Goal: Task Accomplishment & Management: Manage account settings

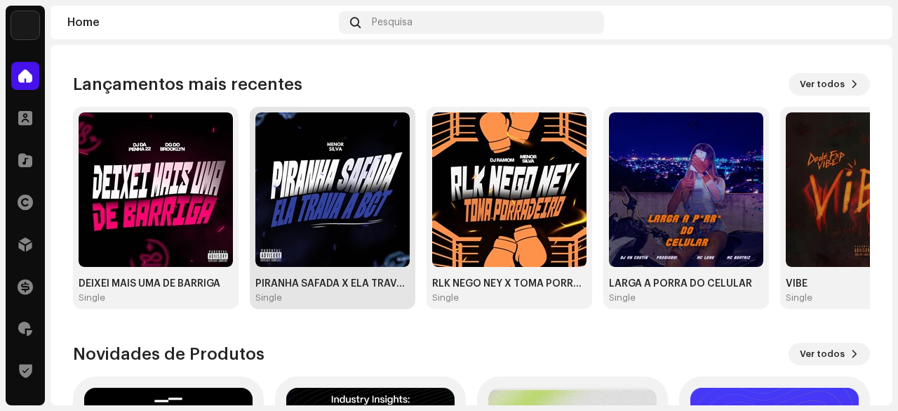
scroll to position [140, 0]
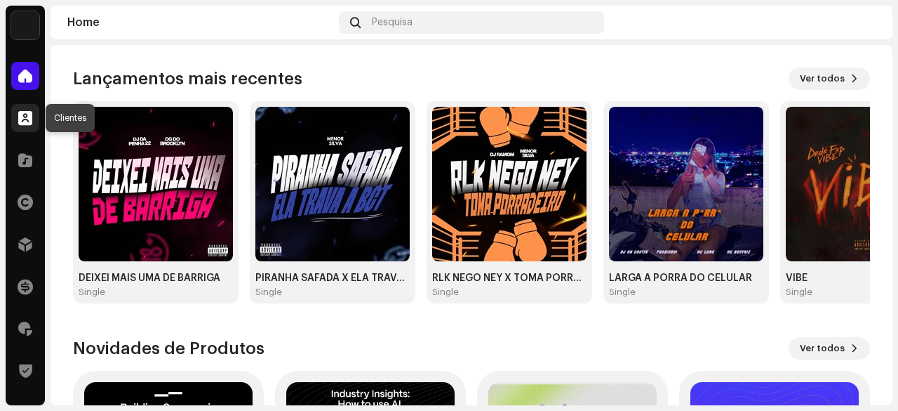
click at [20, 117] on span at bounding box center [25, 117] width 14 height 11
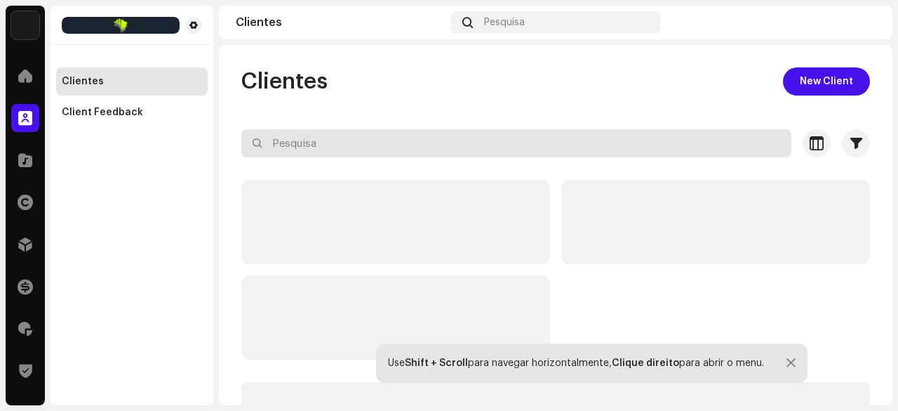
click at [309, 147] on input "text" at bounding box center [516, 143] width 550 height 28
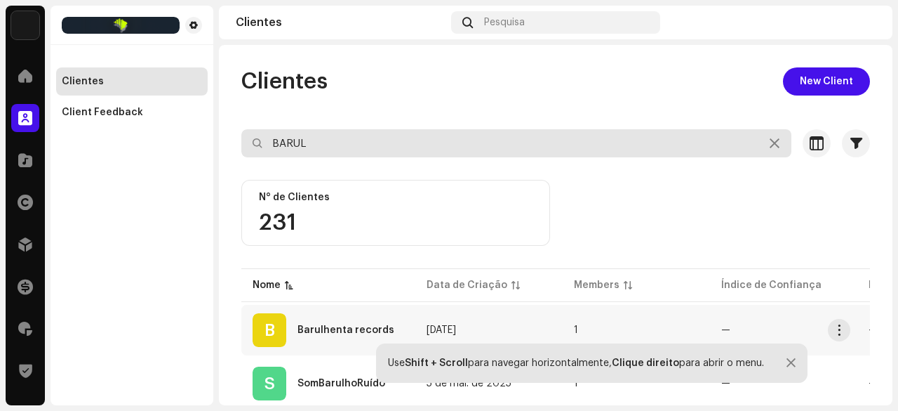
type input "BARUL"
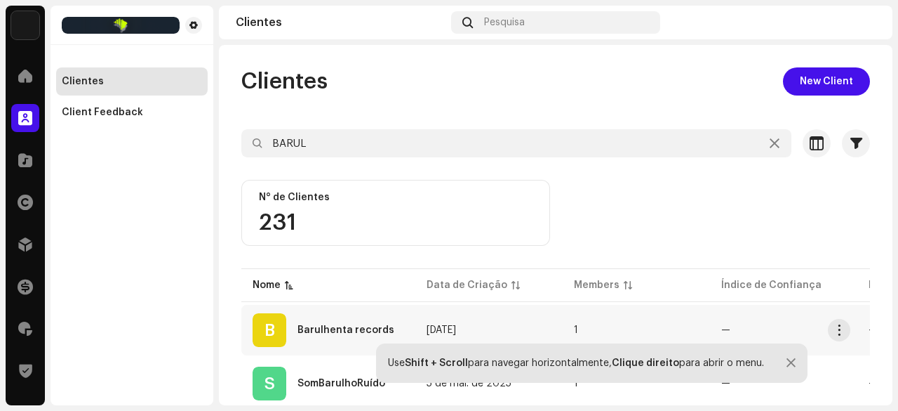
click at [351, 325] on div "Barulhenta records" at bounding box center [346, 330] width 97 height 10
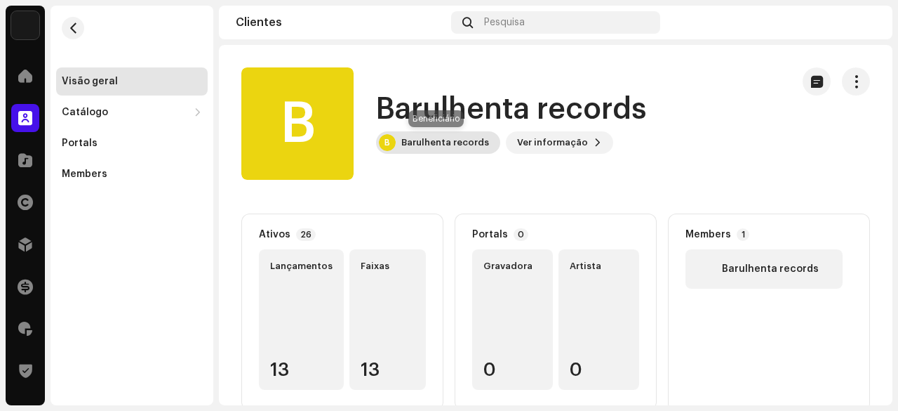
click at [450, 147] on div "Barulhenta records" at bounding box center [445, 142] width 88 height 11
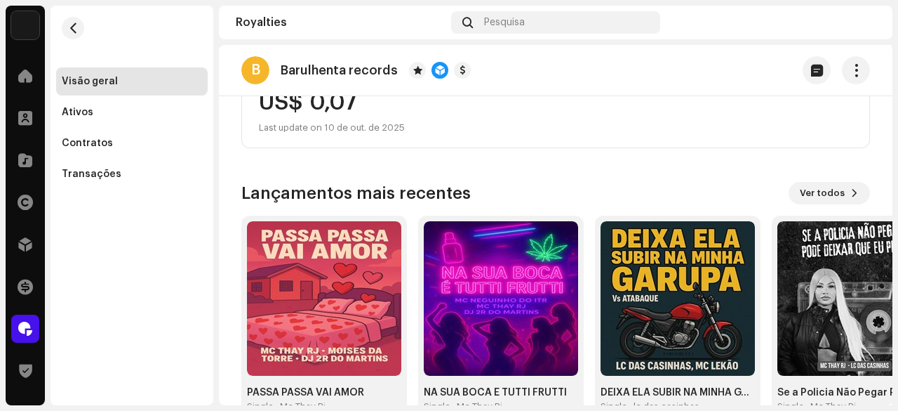
scroll to position [287, 0]
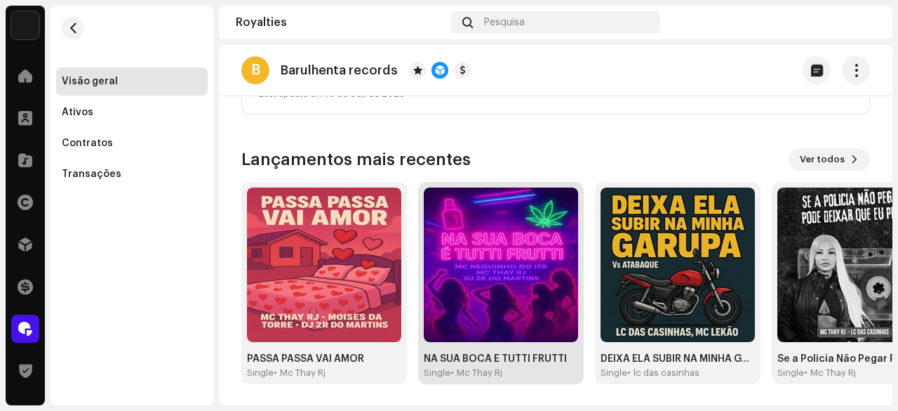
click at [492, 271] on img at bounding box center [501, 264] width 154 height 154
click at [501, 262] on img at bounding box center [501, 264] width 154 height 154
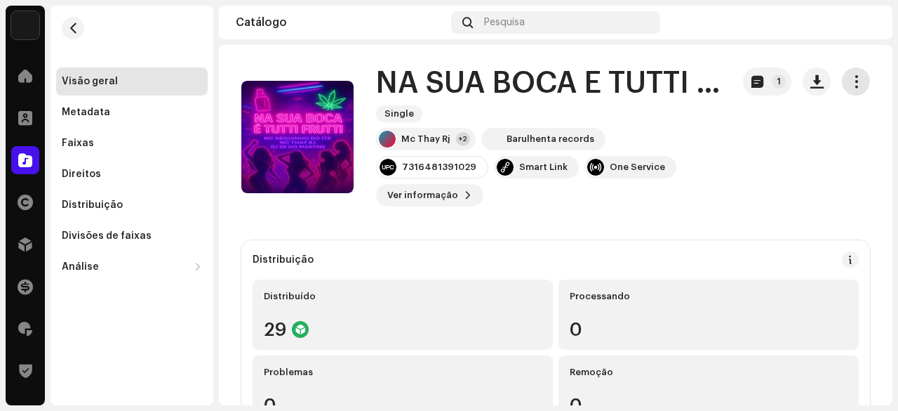
click at [850, 86] on span "button" at bounding box center [856, 81] width 13 height 11
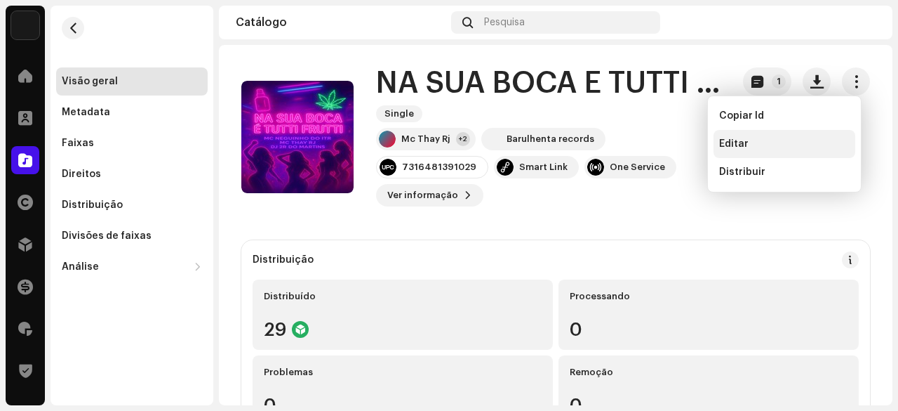
click at [744, 138] on span "Editar" at bounding box center [733, 143] width 29 height 11
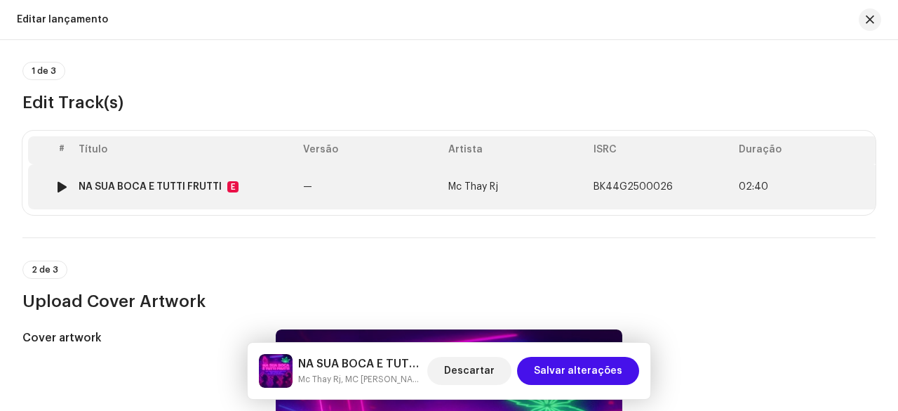
scroll to position [70, 0]
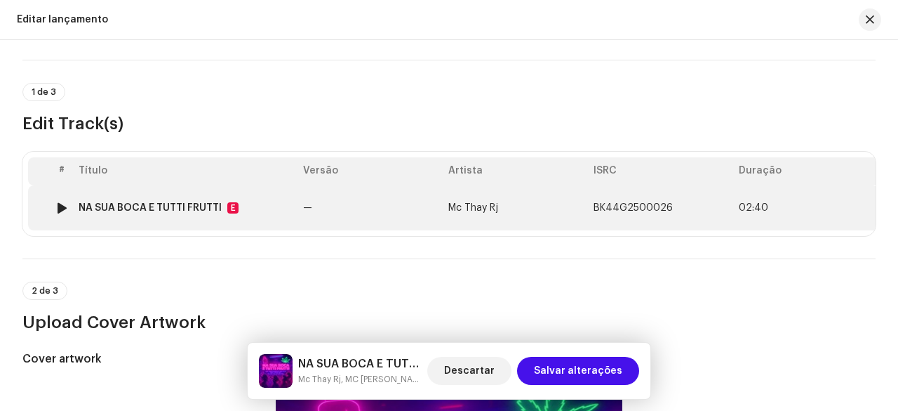
click at [322, 208] on td "—" at bounding box center [370, 207] width 145 height 45
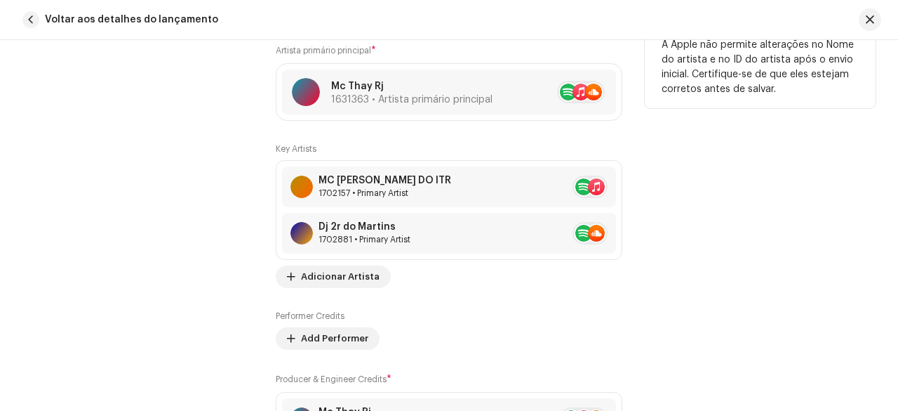
scroll to position [961, 0]
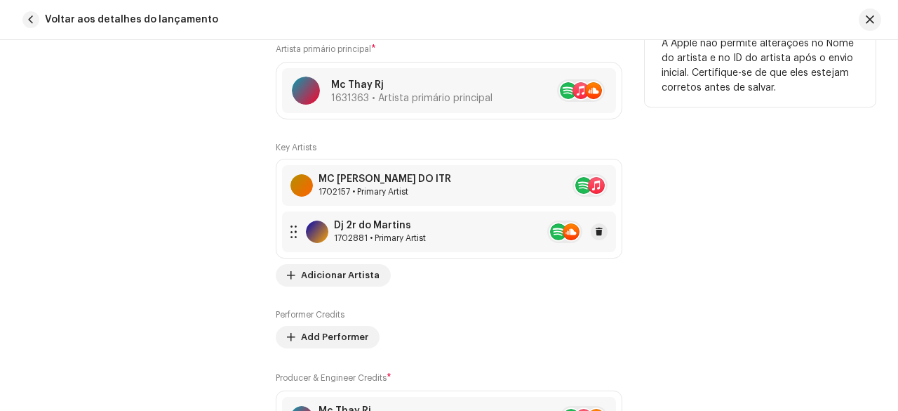
click at [385, 232] on div "1702881 • Primary Artist" at bounding box center [380, 237] width 92 height 11
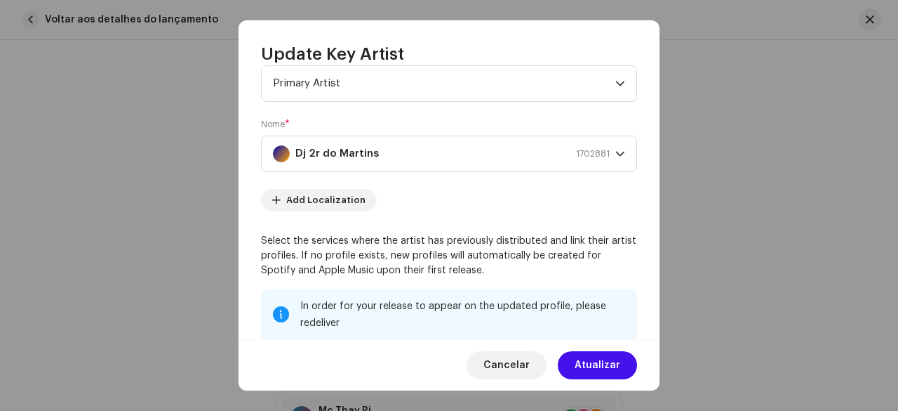
scroll to position [70, 0]
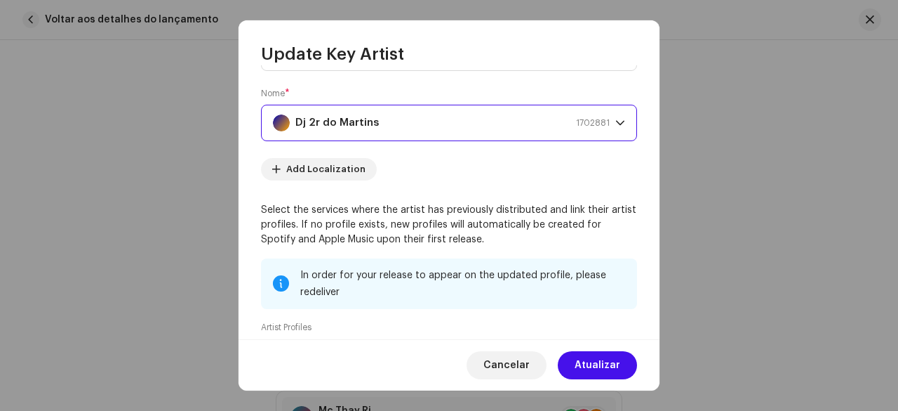
click at [500, 131] on div "Dj 2r do Martins 1702881" at bounding box center [441, 122] width 337 height 35
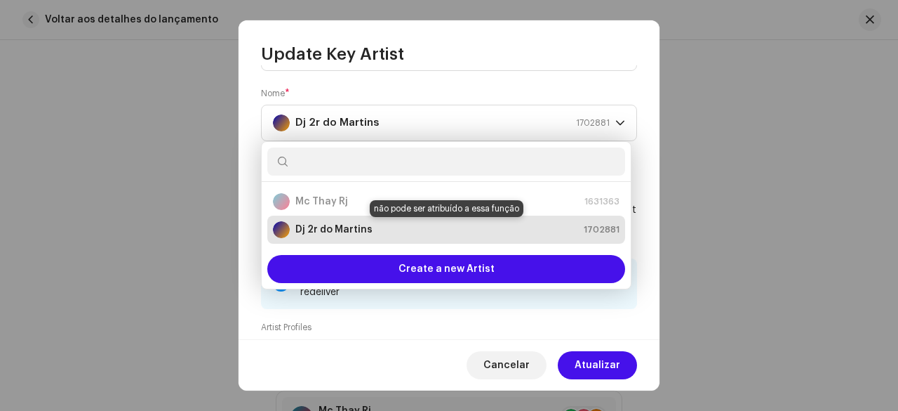
click at [350, 229] on strong "Dj 2r do Martins" at bounding box center [333, 229] width 77 height 14
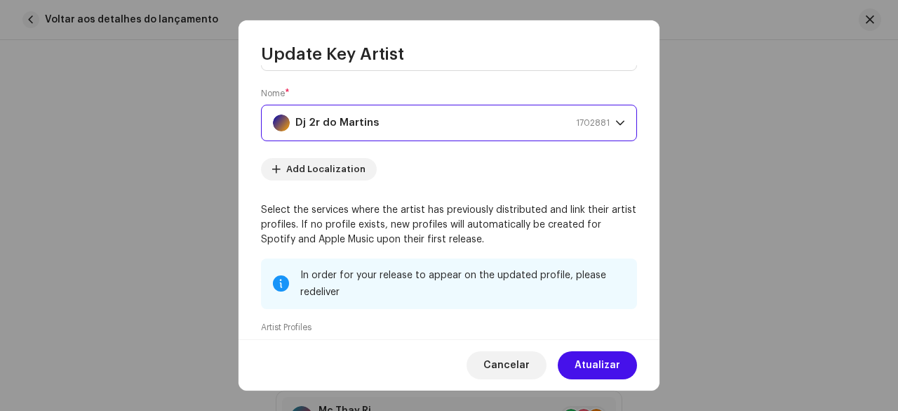
scroll to position [281, 0]
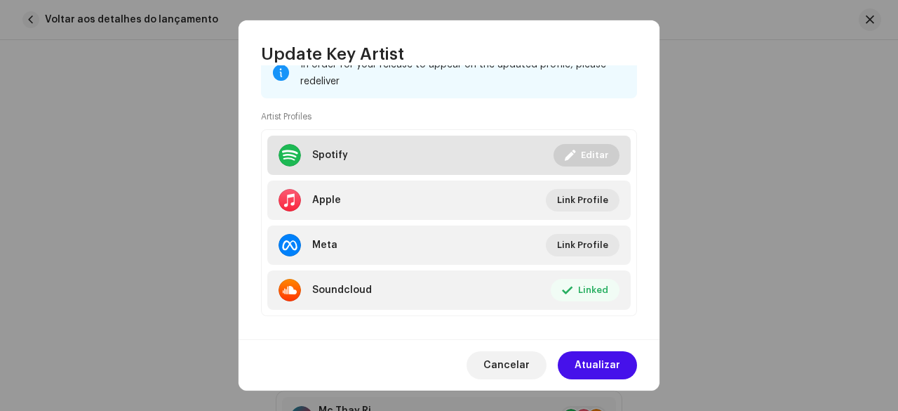
click at [587, 151] on span "Editar" at bounding box center [594, 155] width 27 height 28
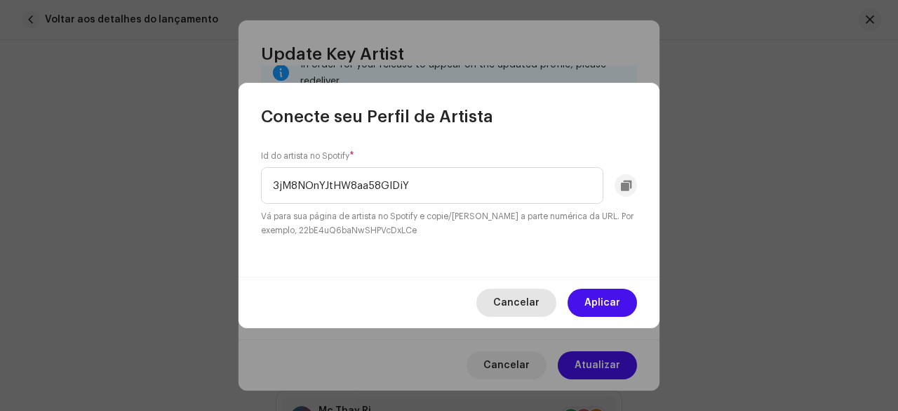
click at [539, 307] on span "Cancelar" at bounding box center [516, 302] width 46 height 28
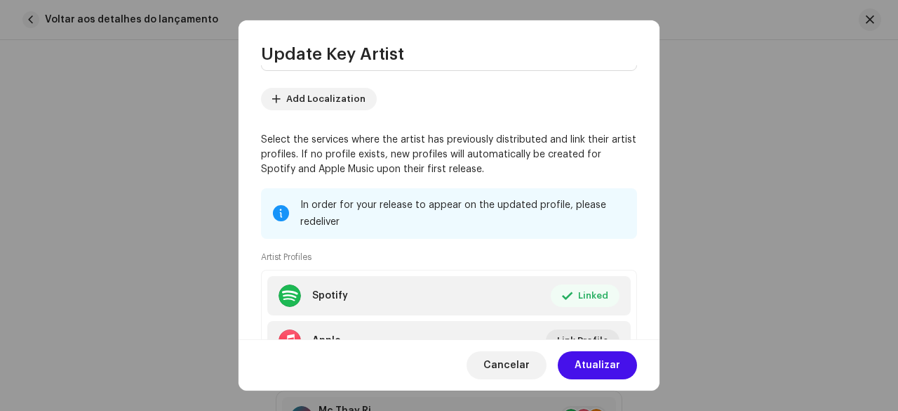
scroll to position [0, 0]
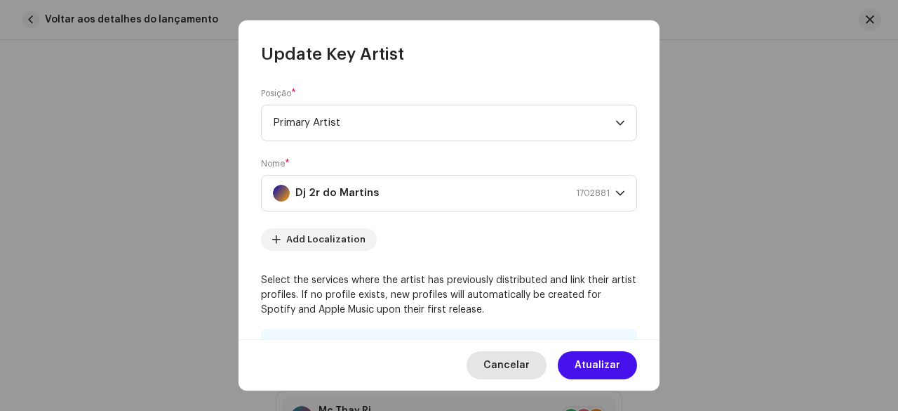
click at [521, 361] on span "Cancelar" at bounding box center [506, 365] width 46 height 28
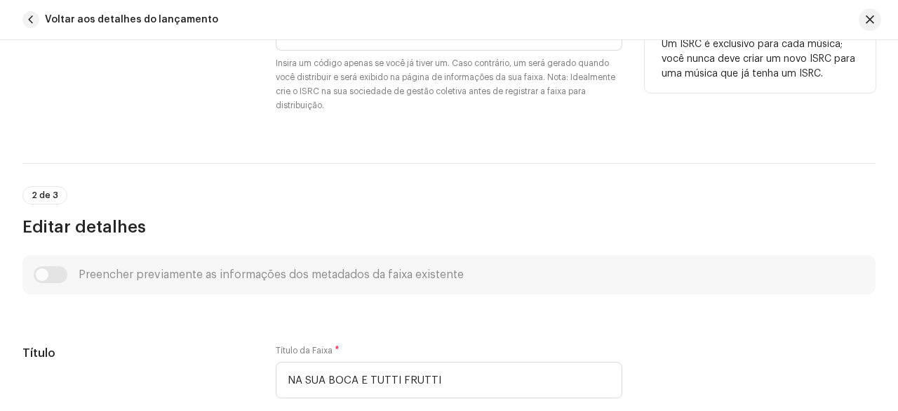
scroll to position [330, 0]
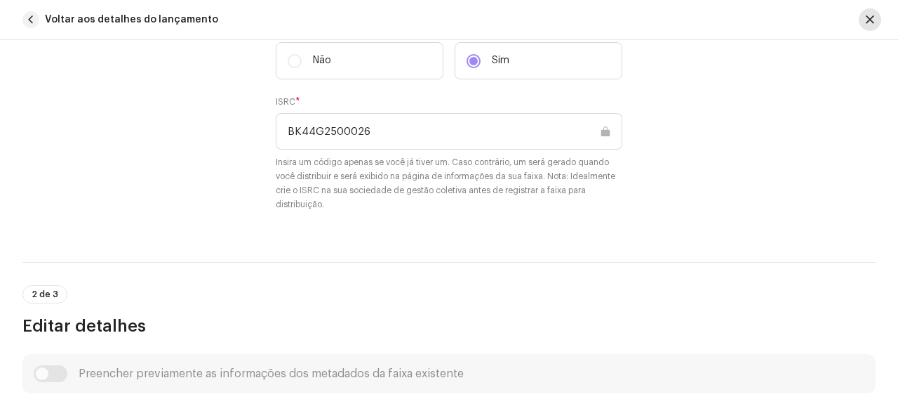
click at [870, 23] on span "button" at bounding box center [870, 19] width 8 height 11
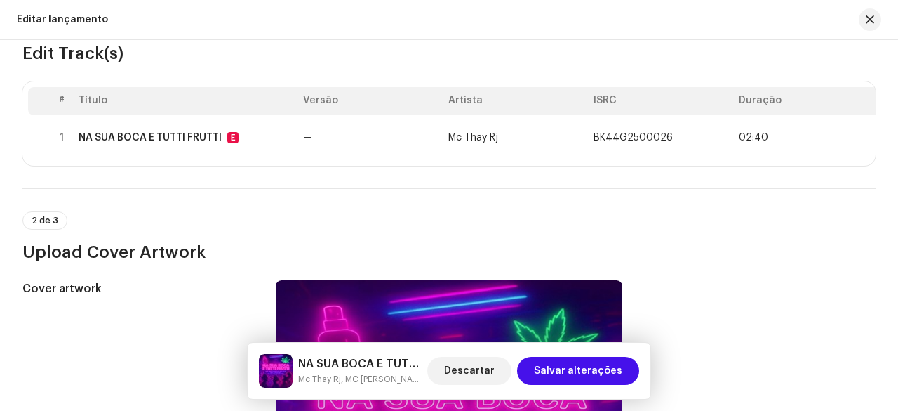
scroll to position [0, 0]
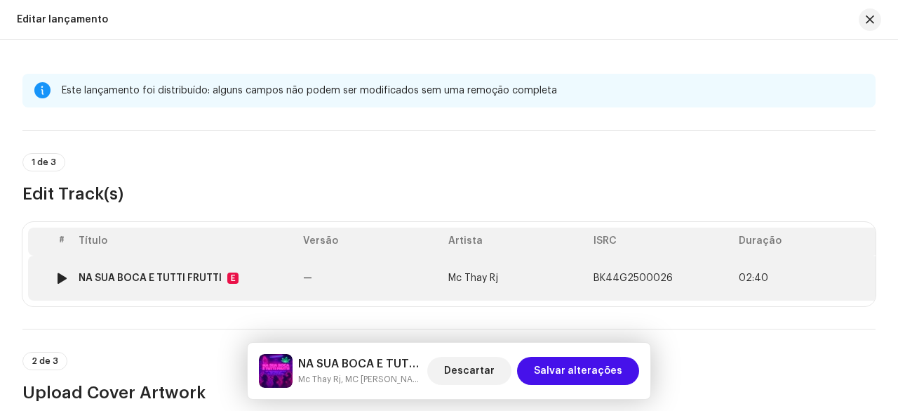
click at [370, 275] on td "—" at bounding box center [370, 277] width 145 height 45
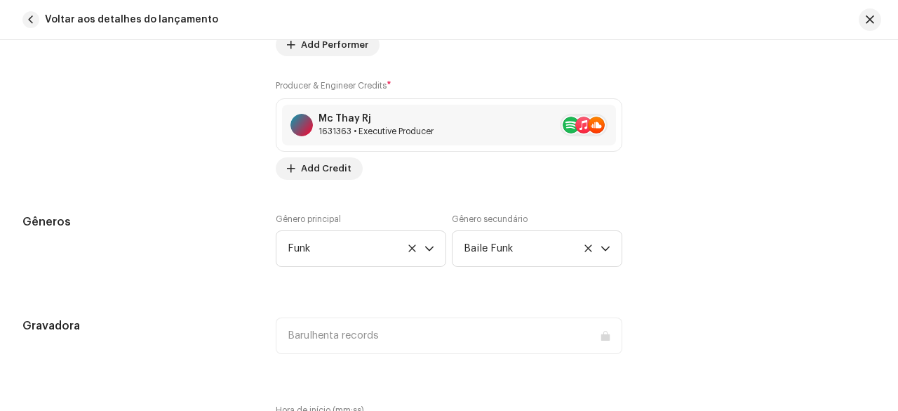
scroll to position [982, 0]
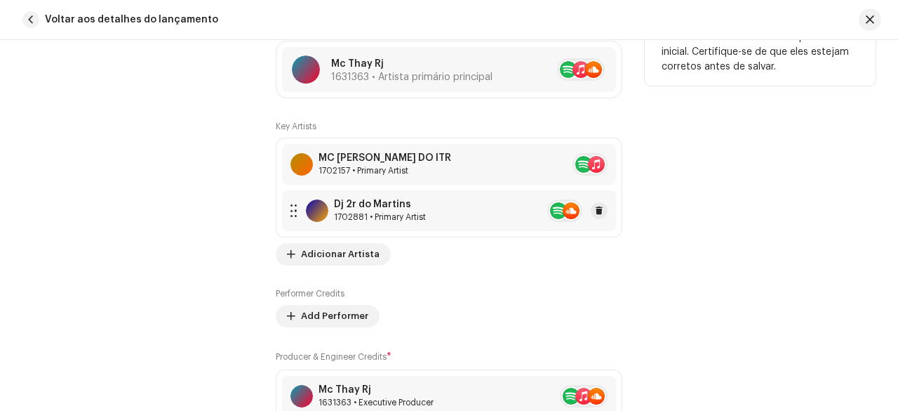
click at [377, 211] on div "1702881 • Primary Artist" at bounding box center [380, 216] width 92 height 11
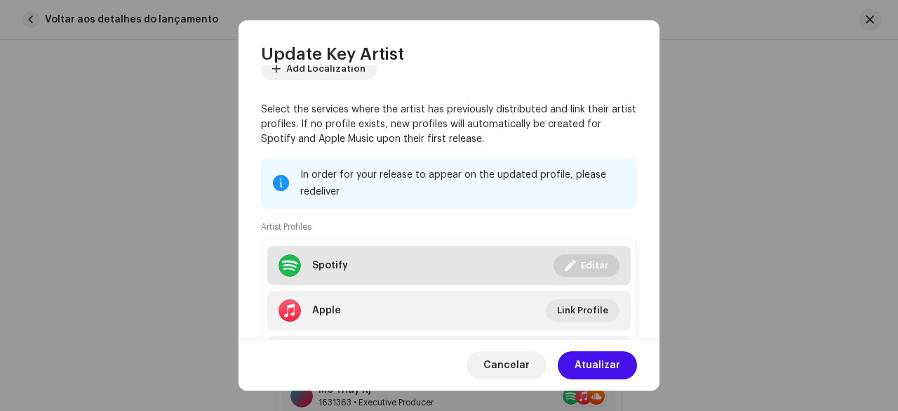
scroll to position [211, 0]
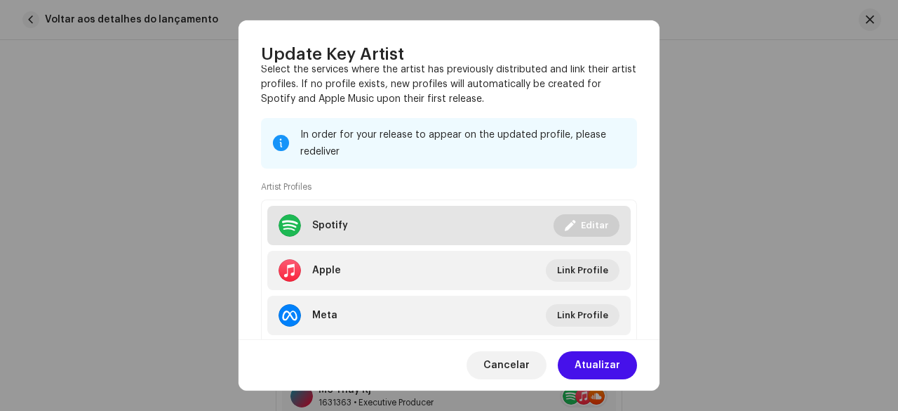
click at [575, 220] on button "Editar" at bounding box center [587, 225] width 66 height 22
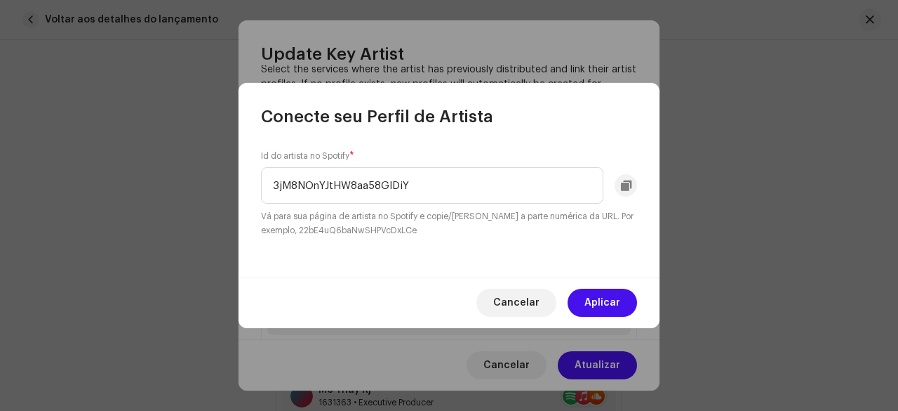
drag, startPoint x: 429, startPoint y: 186, endPoint x: 260, endPoint y: 187, distance: 169.1
click at [260, 187] on div "Id do artista no Spotify * 3jM8NOnYJtHW8aa58GIDiY Vá para sua página de artista…" at bounding box center [449, 202] width 421 height 149
type input "3jM8NOnYJtHW8aa58GIDiY"
click at [609, 300] on span "Aplicar" at bounding box center [603, 302] width 36 height 28
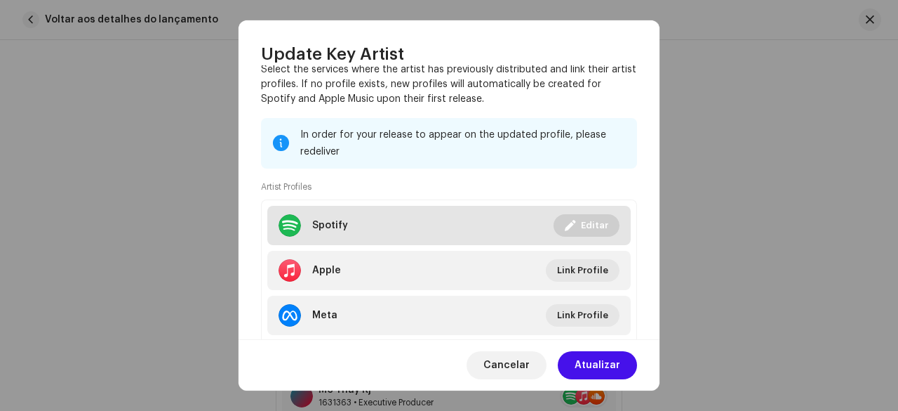
scroll to position [296, 0]
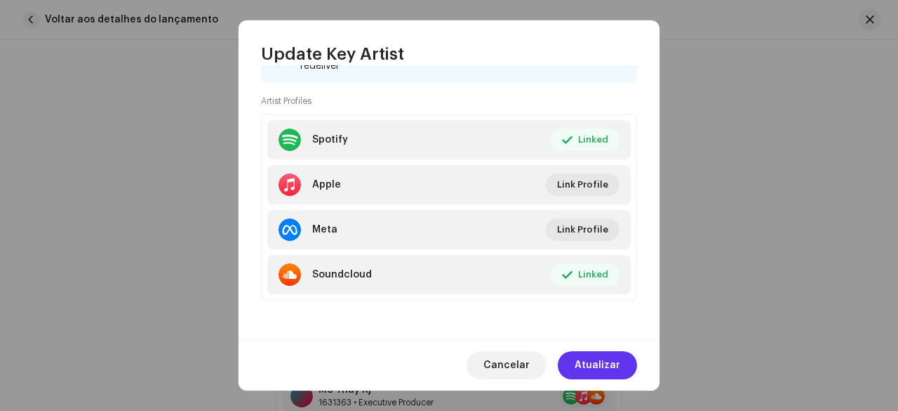
click at [589, 361] on span "Atualizar" at bounding box center [598, 365] width 46 height 28
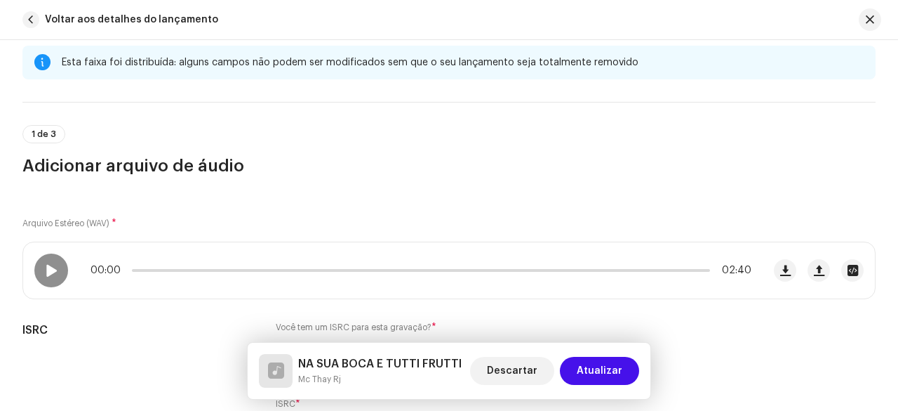
scroll to position [0, 0]
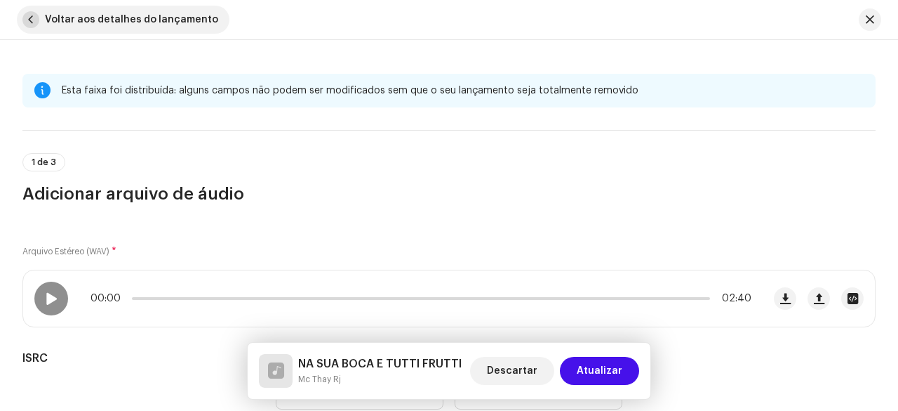
click at [25, 18] on span "button" at bounding box center [30, 19] width 17 height 17
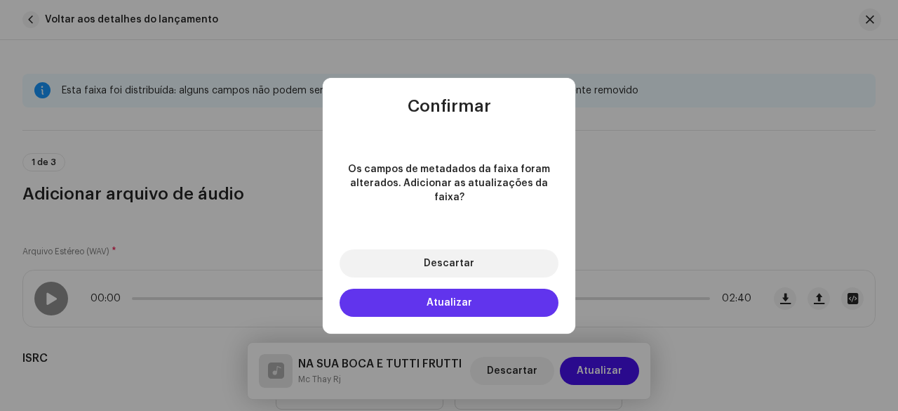
click at [418, 290] on button "Atualizar" at bounding box center [449, 302] width 219 height 28
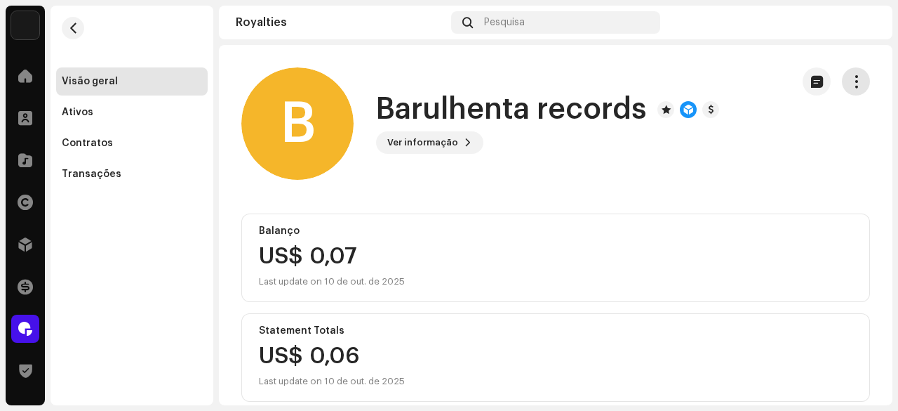
click at [850, 79] on span "button" at bounding box center [856, 81] width 13 height 11
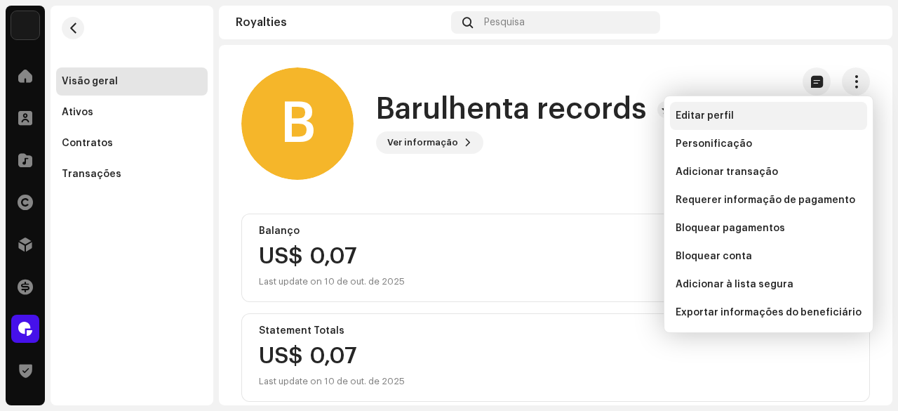
click at [714, 114] on span "Editar perfil" at bounding box center [705, 115] width 58 height 11
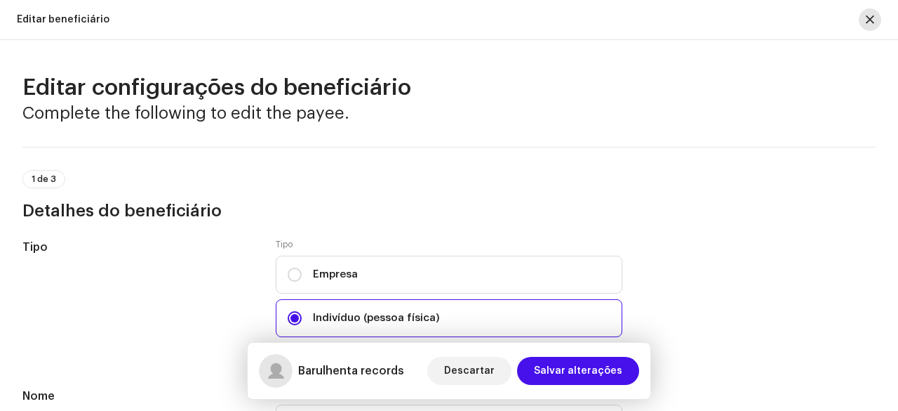
click at [874, 18] on button "button" at bounding box center [870, 19] width 22 height 22
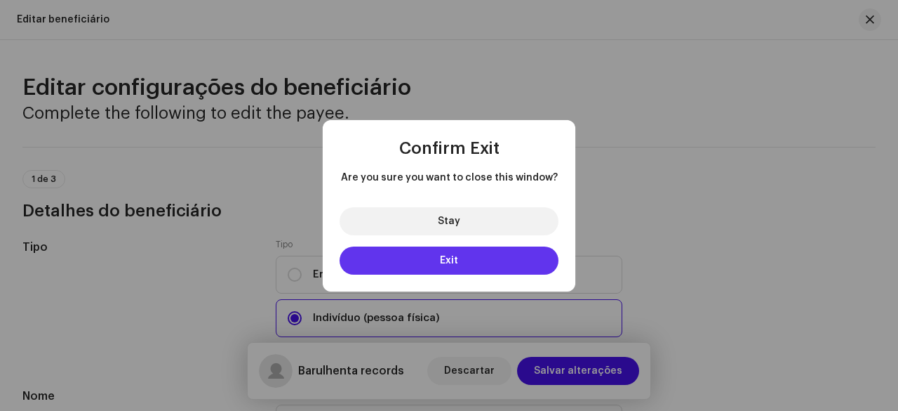
click at [441, 258] on span "Exit" at bounding box center [449, 260] width 18 height 10
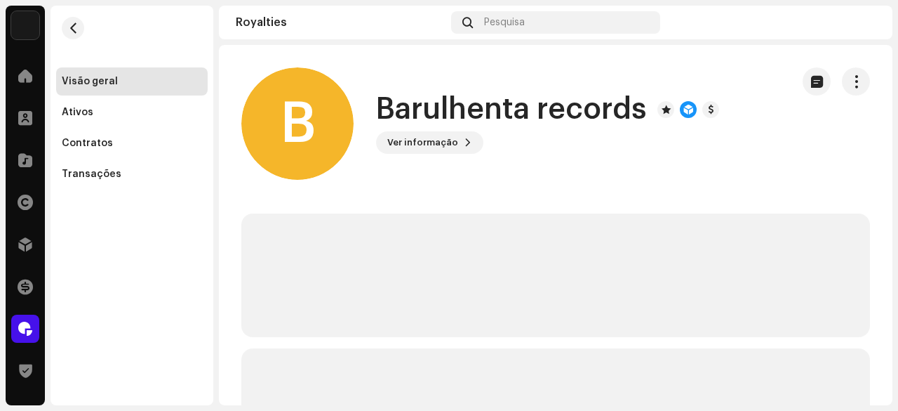
scroll to position [211, 0]
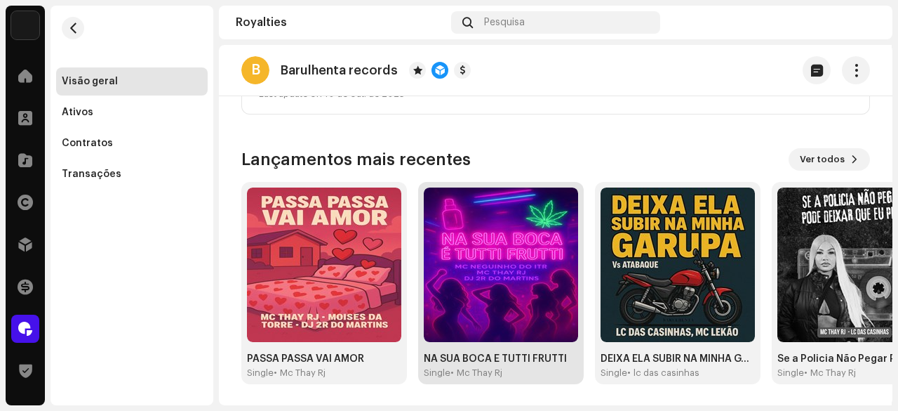
click at [506, 269] on img at bounding box center [501, 264] width 154 height 154
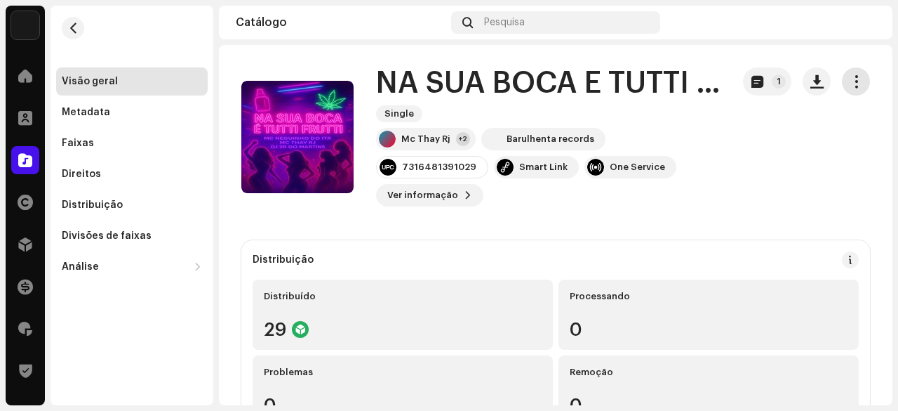
click at [850, 84] on span "button" at bounding box center [856, 81] width 13 height 11
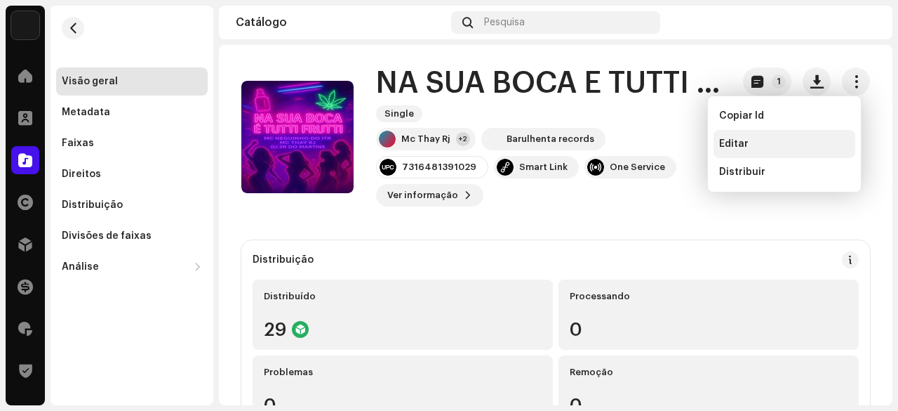
click at [740, 143] on span "Editar" at bounding box center [733, 143] width 29 height 11
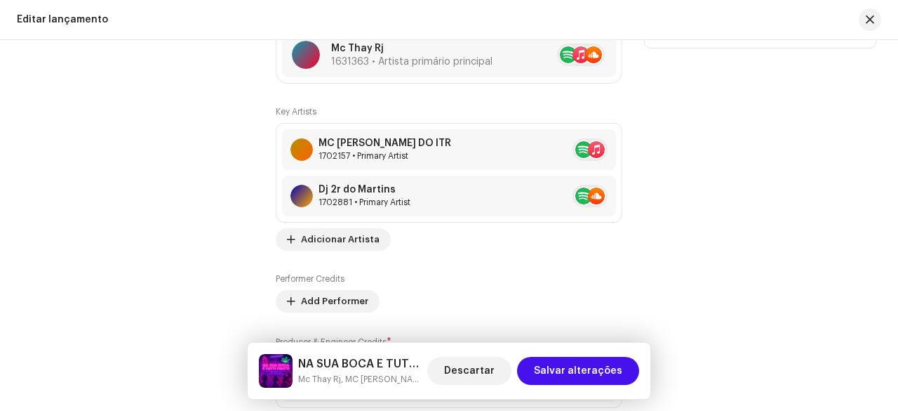
scroll to position [1333, 0]
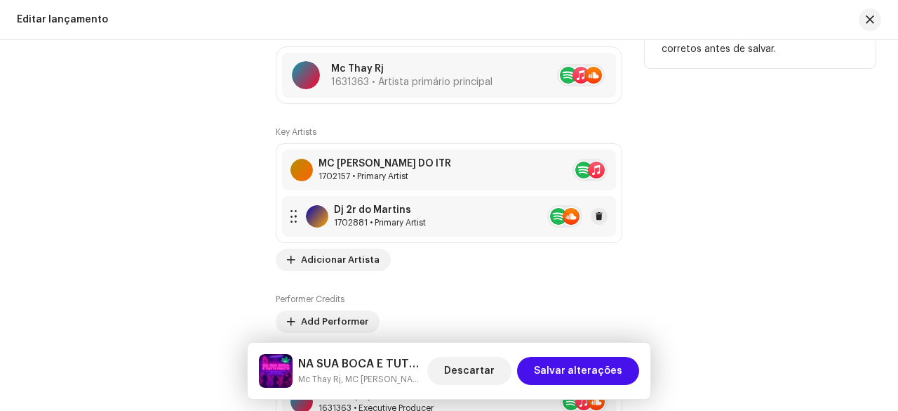
click at [383, 222] on div "1702881 • Primary Artist" at bounding box center [380, 222] width 92 height 11
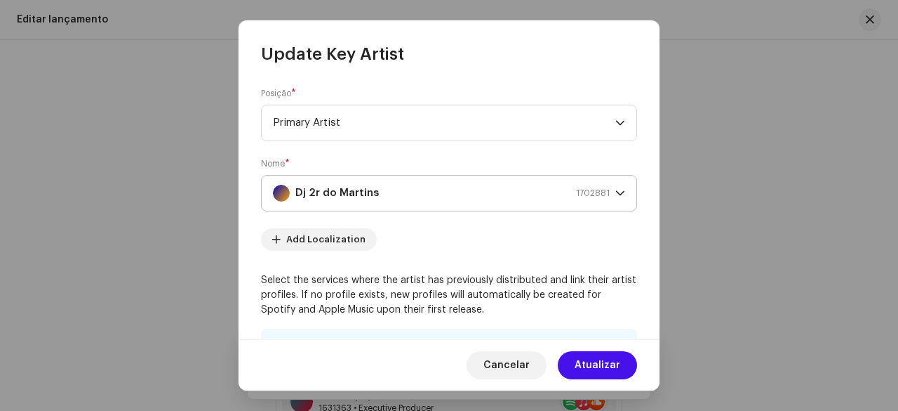
click at [487, 204] on div "Dj 2r do Martins 1702881" at bounding box center [441, 192] width 337 height 35
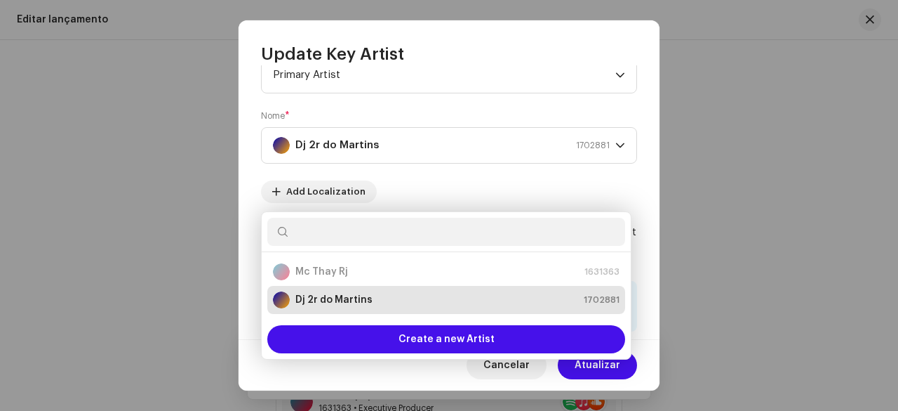
scroll to position [70, 0]
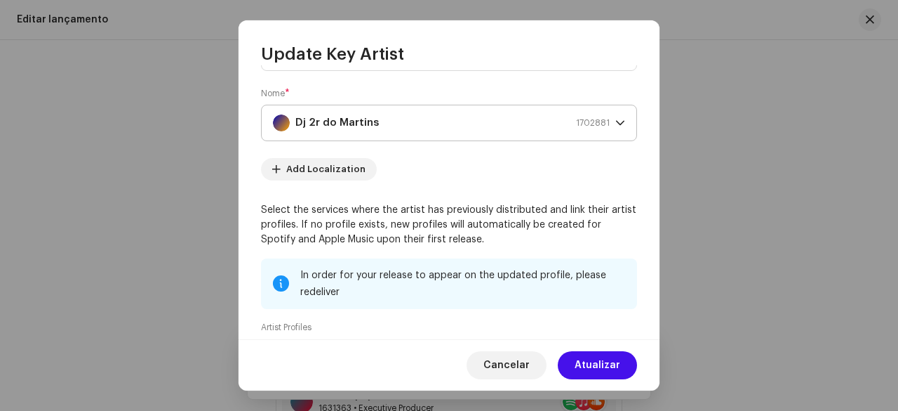
click at [432, 110] on div "Dj 2r do Martins 1702881" at bounding box center [441, 122] width 337 height 35
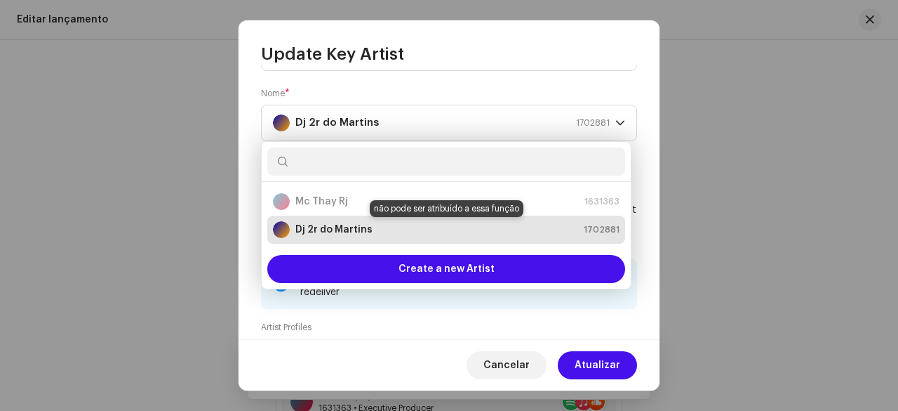
click at [352, 226] on strong "Dj 2r do Martins" at bounding box center [333, 229] width 77 height 14
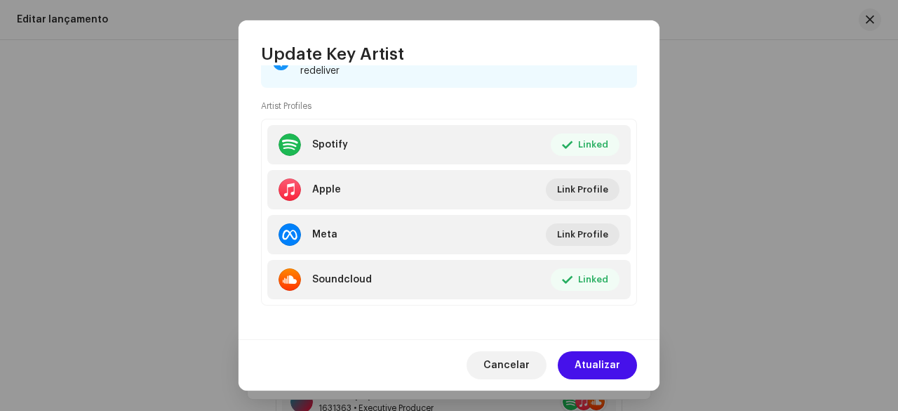
scroll to position [296, 0]
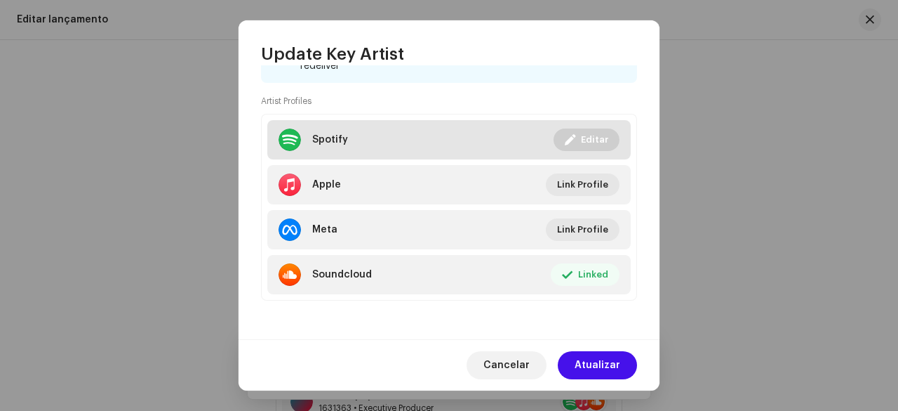
click at [581, 142] on span "Editar" at bounding box center [594, 140] width 27 height 28
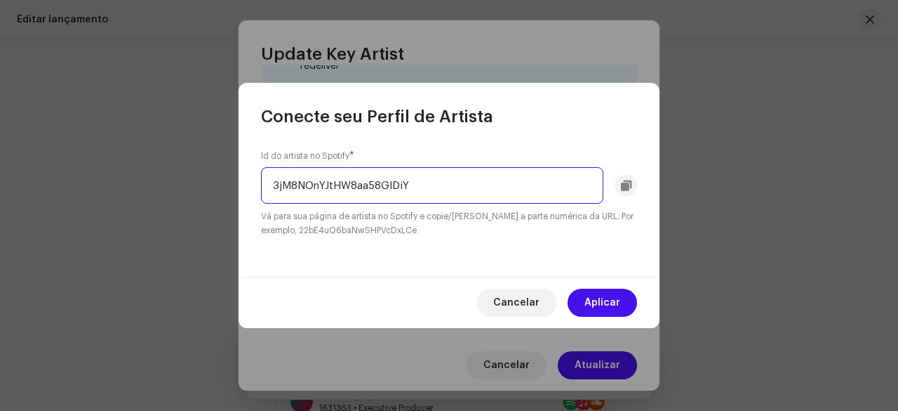
drag, startPoint x: 446, startPoint y: 191, endPoint x: 266, endPoint y: 185, distance: 180.5
click at [266, 185] on input "3jM8NOnYJtHW8aa58GIDiY" at bounding box center [432, 185] width 342 height 36
paste input "3jM8NOnYJtHW8aa58GIDiY"
type input "3jM8NOnYJtHW8aa58GIDiY"
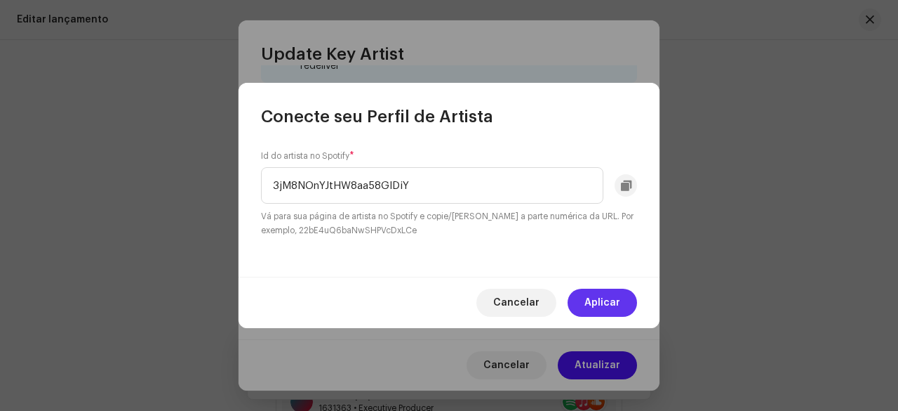
click at [609, 297] on span "Aplicar" at bounding box center [603, 302] width 36 height 28
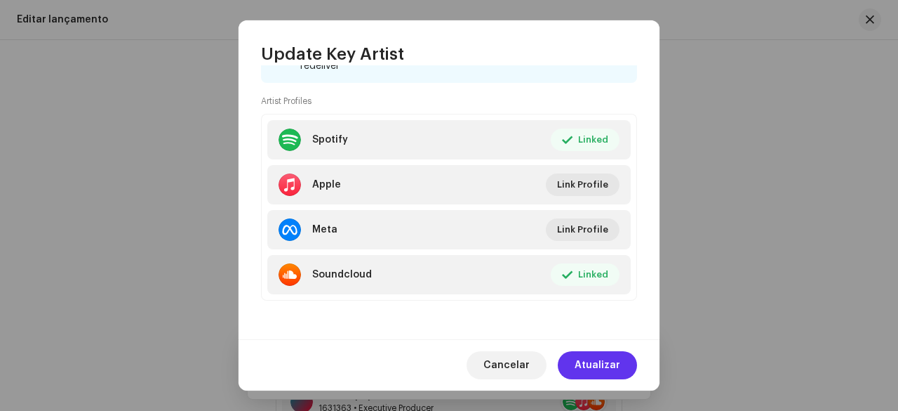
click at [611, 366] on span "Atualizar" at bounding box center [598, 365] width 46 height 28
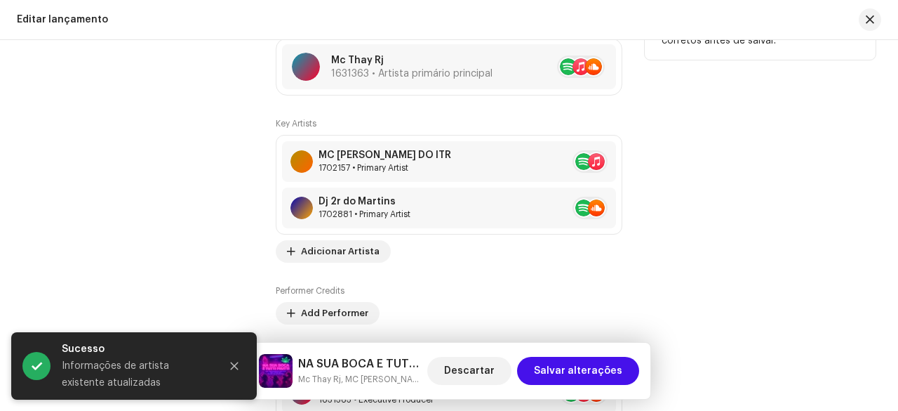
scroll to position [1333, 0]
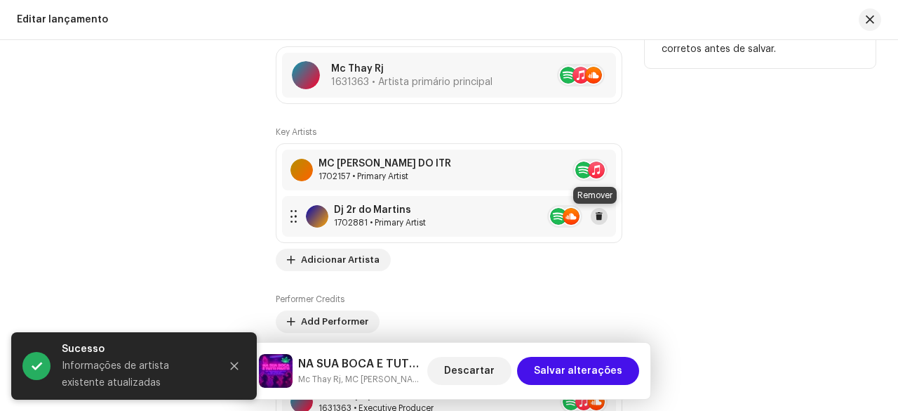
click at [601, 215] on button at bounding box center [599, 216] width 17 height 17
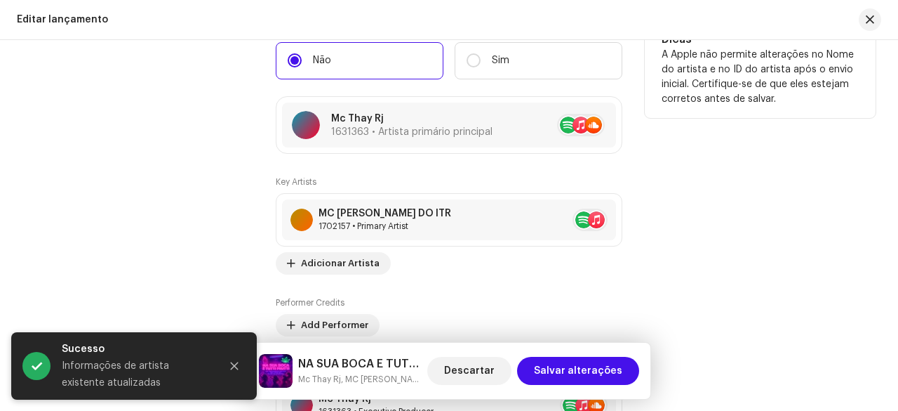
scroll to position [1263, 0]
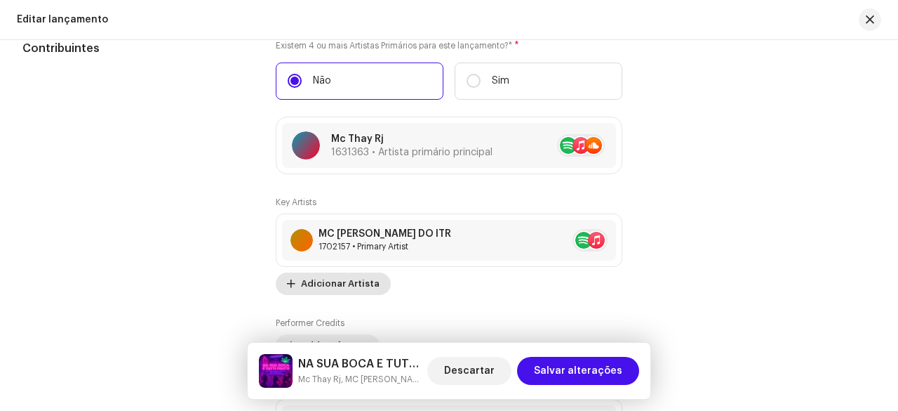
click at [328, 291] on span "Adicionar Artista" at bounding box center [340, 283] width 79 height 28
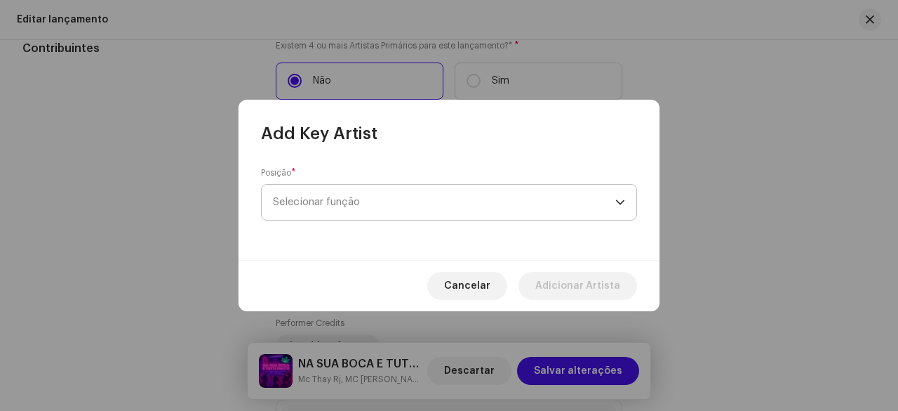
click at [354, 206] on span "Selecionar função" at bounding box center [444, 202] width 342 height 35
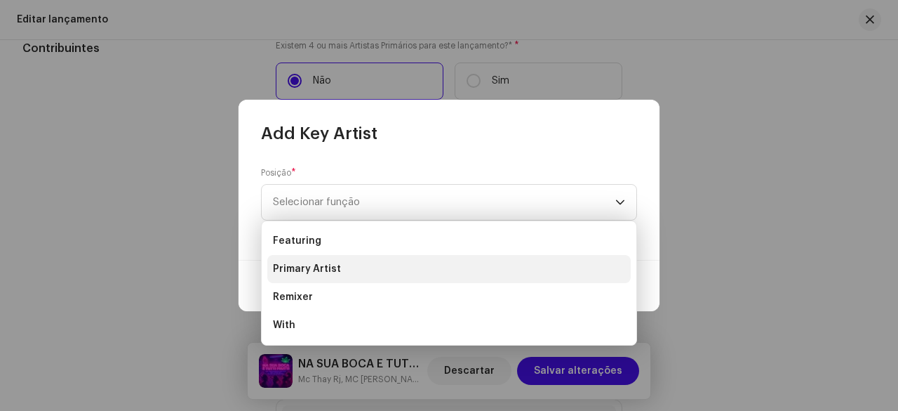
click at [319, 265] on span "Primary Artist" at bounding box center [307, 269] width 68 height 14
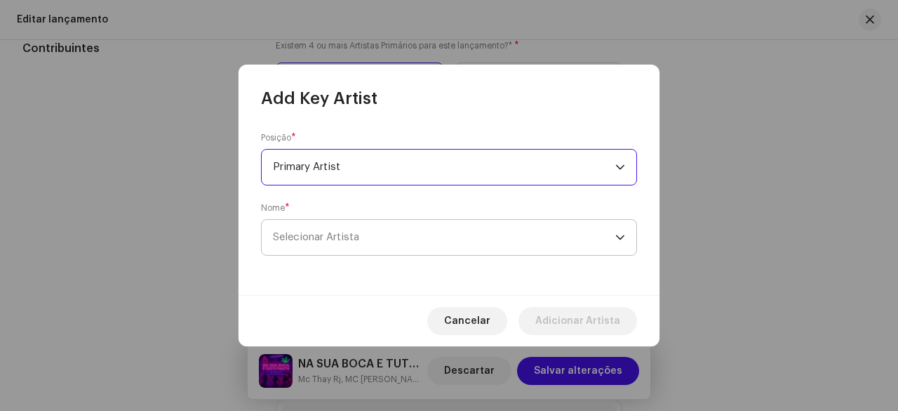
click at [342, 238] on span "Selecionar Artista" at bounding box center [316, 237] width 86 height 11
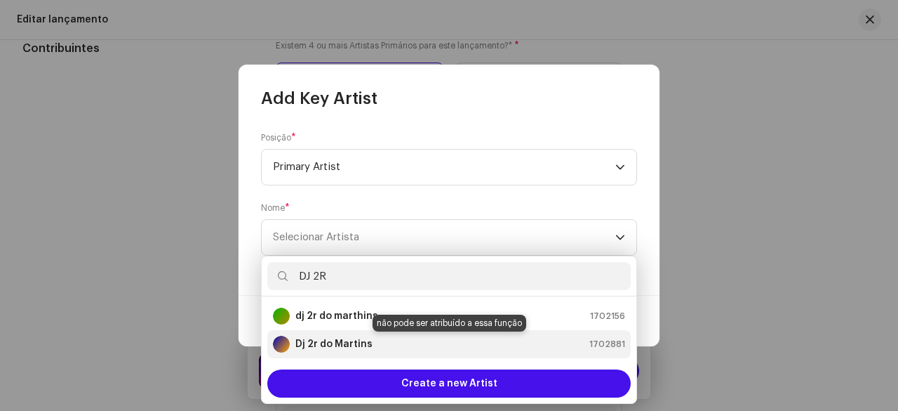
type input "DJ 2R"
click at [356, 342] on strong "Dj 2r do Martins" at bounding box center [333, 344] width 77 height 14
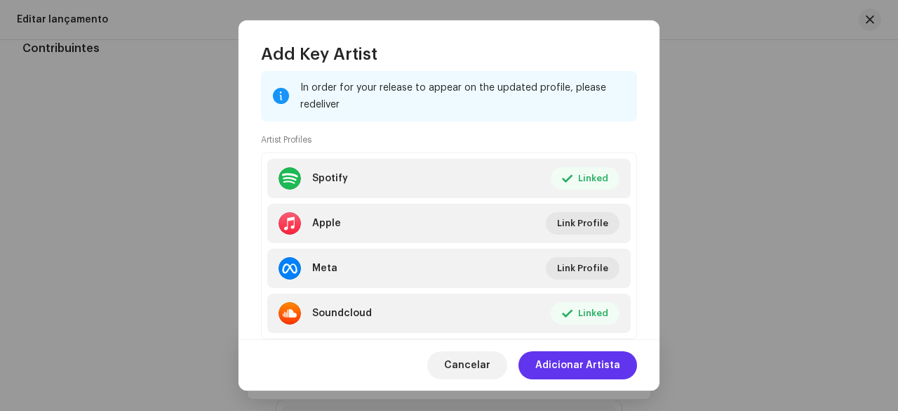
scroll to position [296, 0]
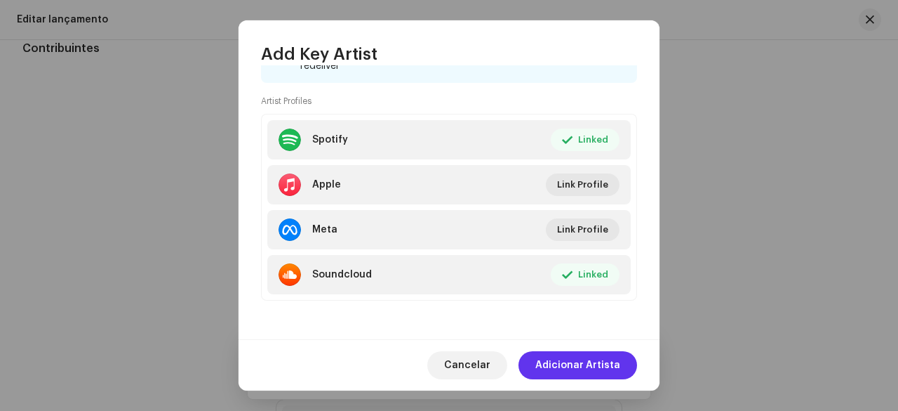
click at [589, 363] on span "Adicionar Artista" at bounding box center [577, 365] width 85 height 28
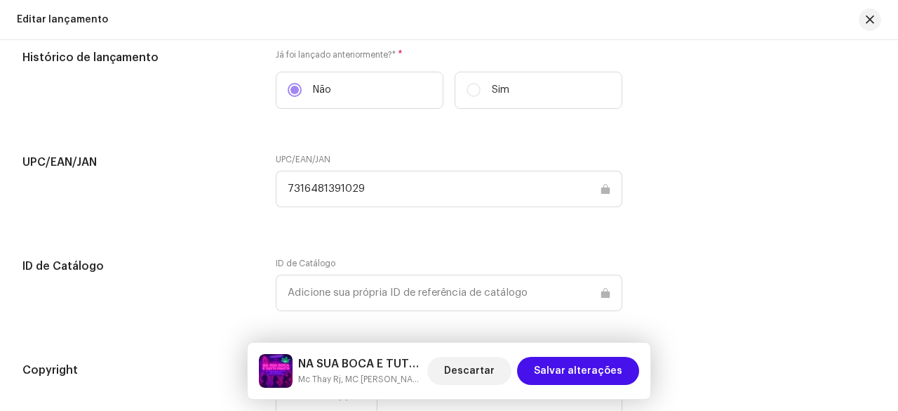
scroll to position [2189, 0]
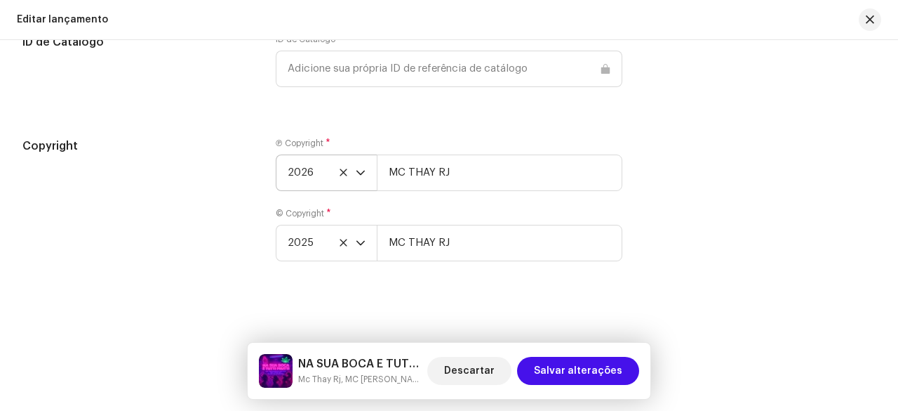
click at [312, 175] on span "2026" at bounding box center [322, 172] width 68 height 35
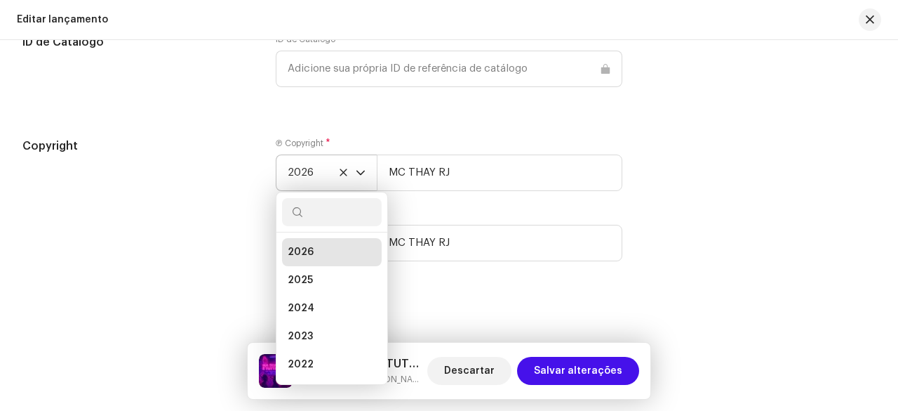
scroll to position [6, 0]
click at [299, 270] on span "2025" at bounding box center [300, 274] width 25 height 14
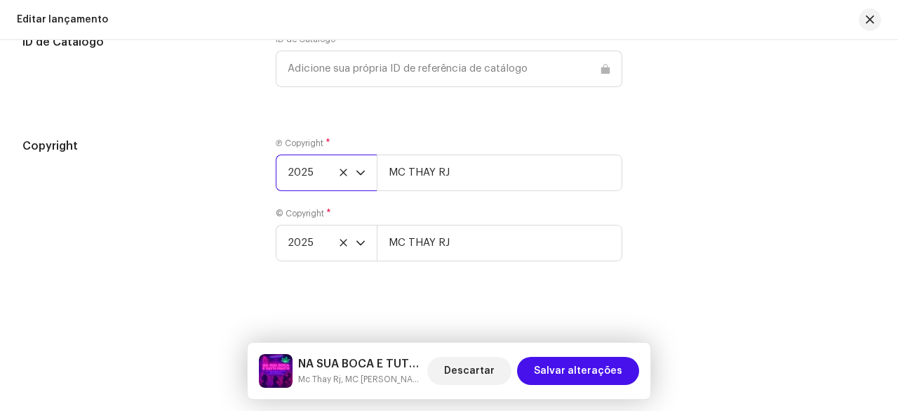
click at [199, 243] on div "Copyright" at bounding box center [137, 208] width 231 height 140
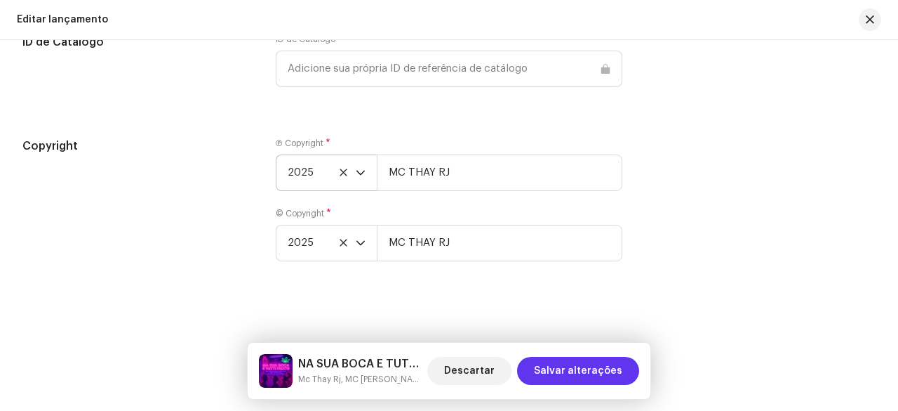
click at [587, 371] on span "Salvar alterações" at bounding box center [578, 370] width 88 height 28
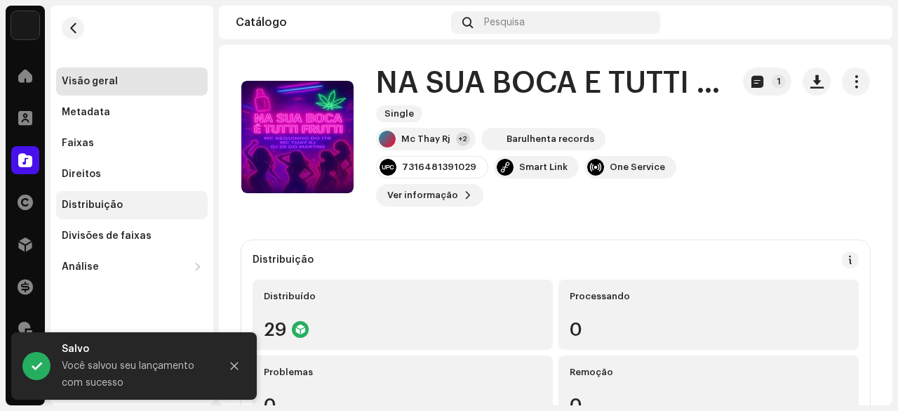
click at [108, 204] on div "Distribuição" at bounding box center [92, 204] width 61 height 11
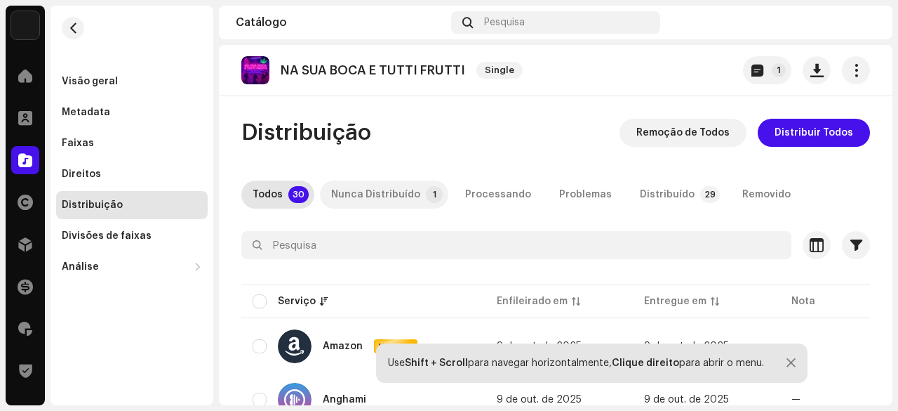
click at [421, 185] on p-tab "Nunca Distribuído 1" at bounding box center [384, 194] width 128 height 28
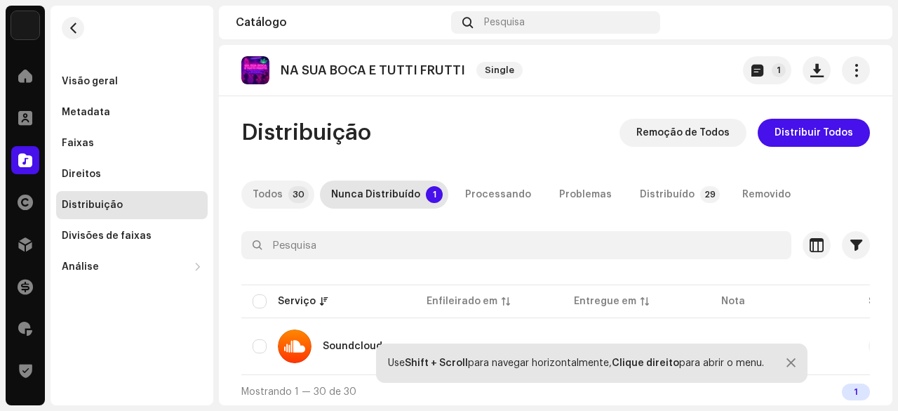
click at [274, 194] on div "Todos" at bounding box center [268, 194] width 30 height 28
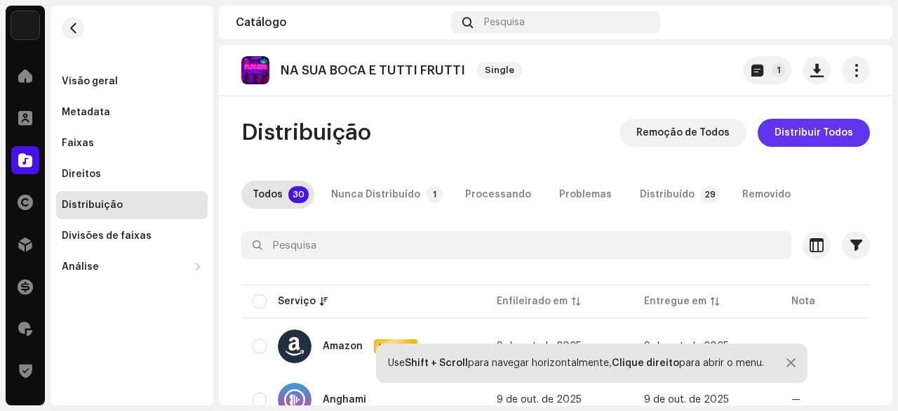
click at [826, 134] on span "Distribuir Todos" at bounding box center [814, 133] width 79 height 28
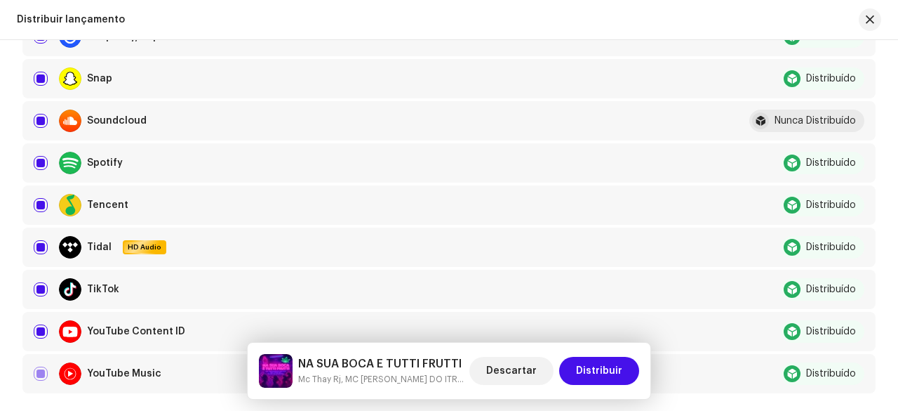
scroll to position [1123, 0]
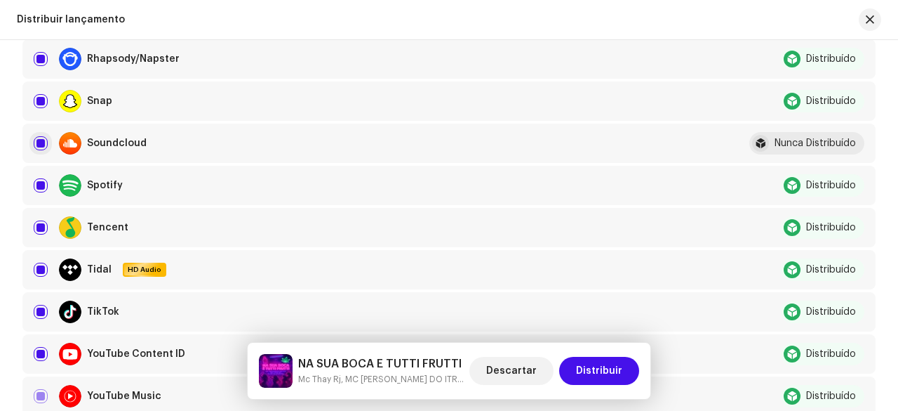
click at [39, 145] on input "checkbox" at bounding box center [41, 143] width 14 height 14
checkbox input "false"
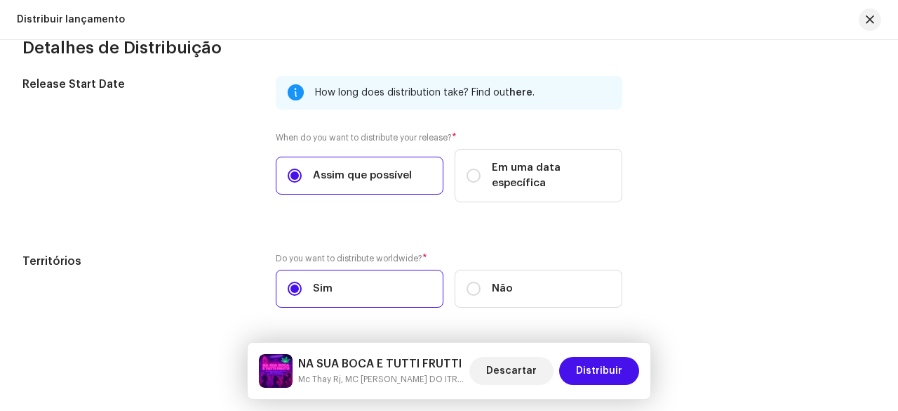
scroll to position [2419, 0]
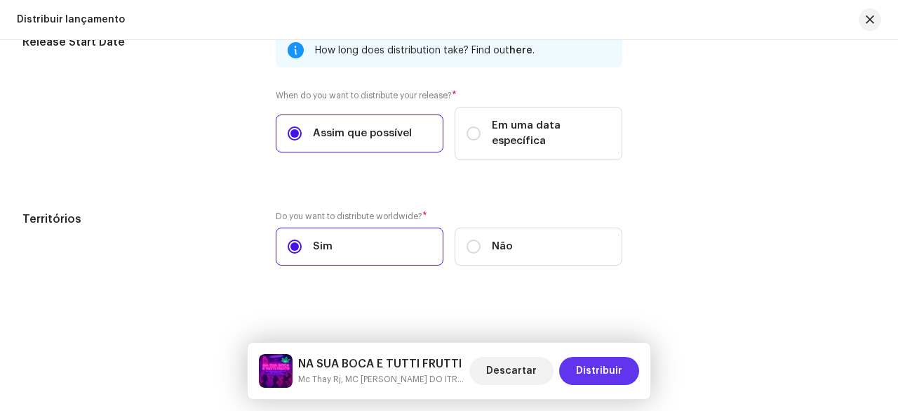
click at [608, 371] on span "Distribuir" at bounding box center [599, 370] width 46 height 28
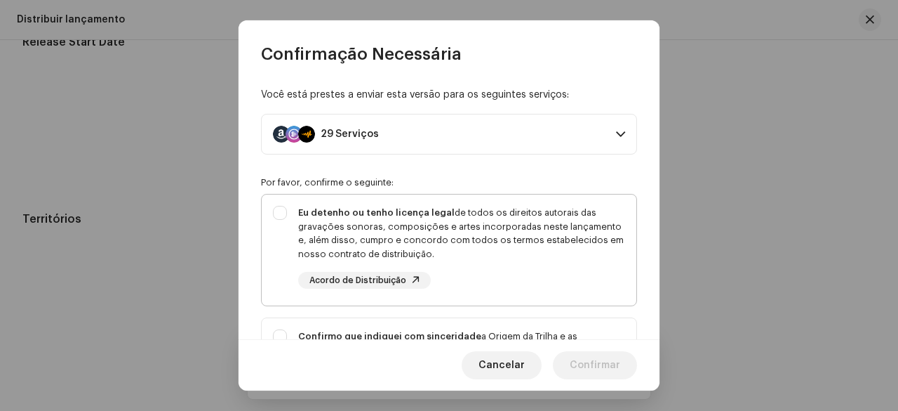
click at [401, 238] on div "Eu detenho ou tenho licença legal de todos os direitos autorais das gravações s…" at bounding box center [461, 233] width 327 height 55
checkbox input "true"
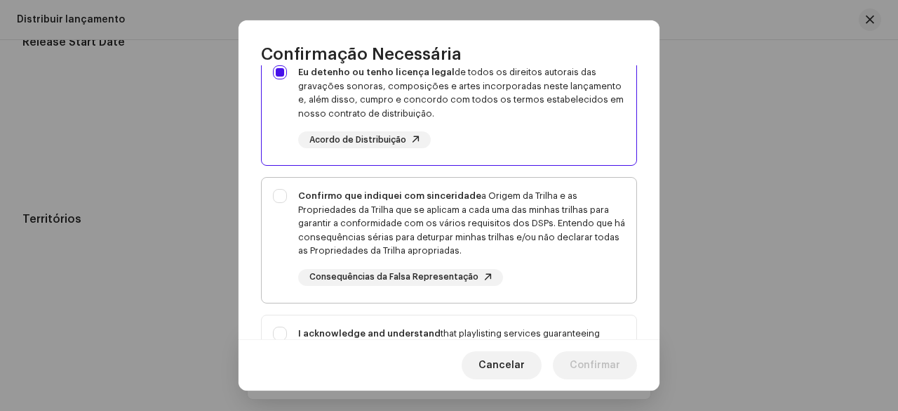
click at [333, 208] on div "Confirmo que indiquei com sinceridade a Origem da Trilha e as Propriedades da T…" at bounding box center [461, 223] width 327 height 69
checkbox input "true"
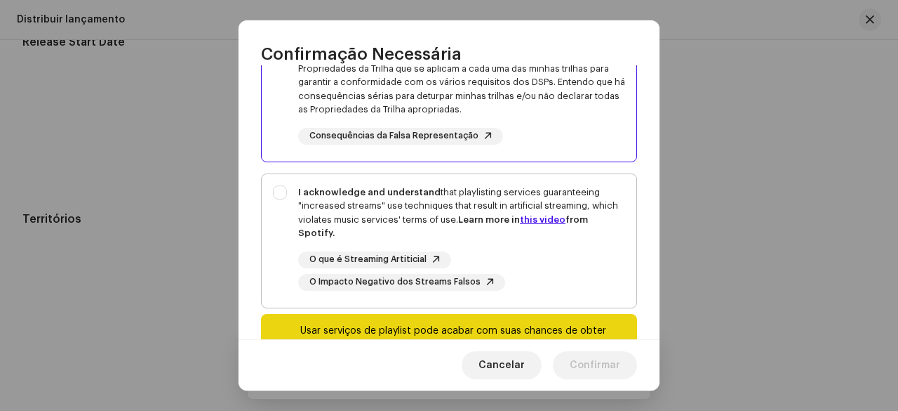
scroll to position [346, 0]
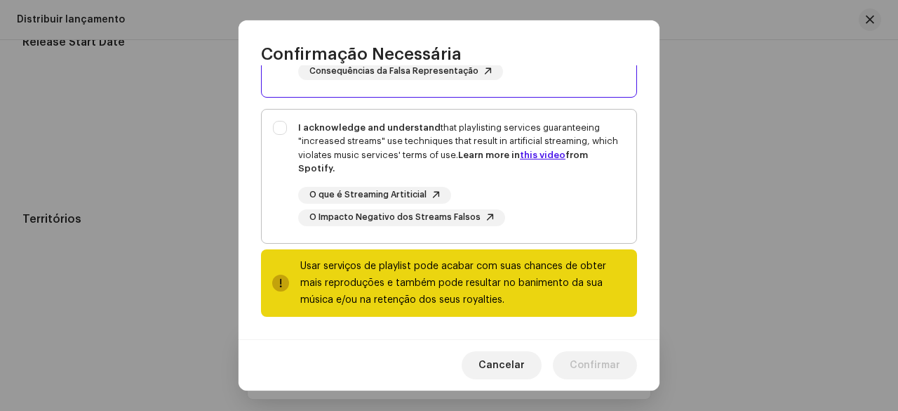
click at [298, 154] on div "I acknowledge and understand that playlisting services guaranteeing "increased …" at bounding box center [449, 173] width 375 height 128
checkbox input "true"
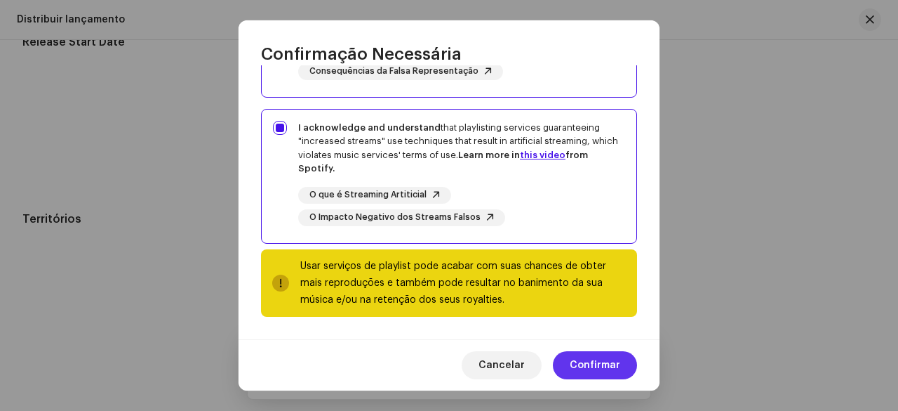
click at [592, 363] on span "Confirmar" at bounding box center [595, 365] width 51 height 28
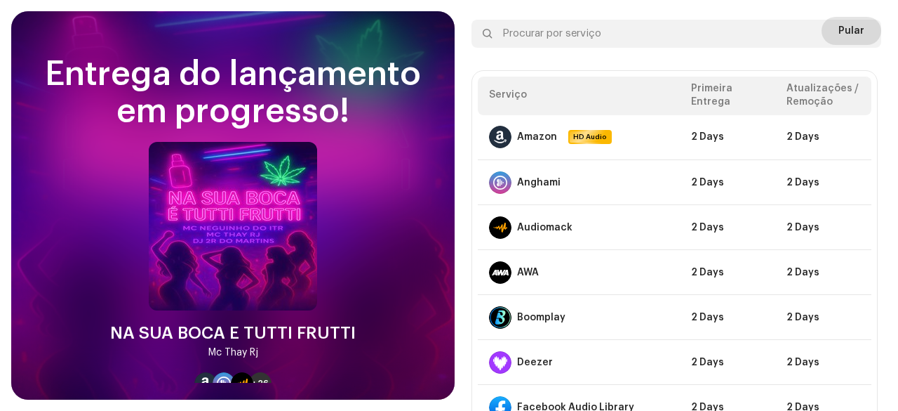
click at [848, 17] on span "Pular" at bounding box center [852, 31] width 26 height 28
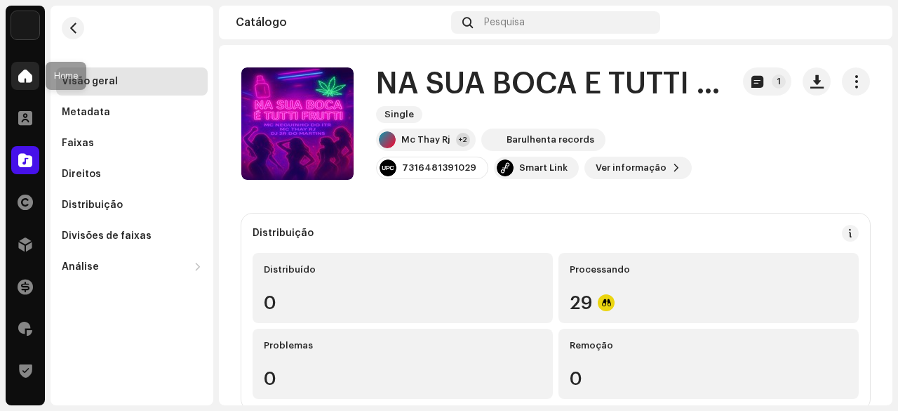
click at [29, 76] on span at bounding box center [25, 75] width 14 height 11
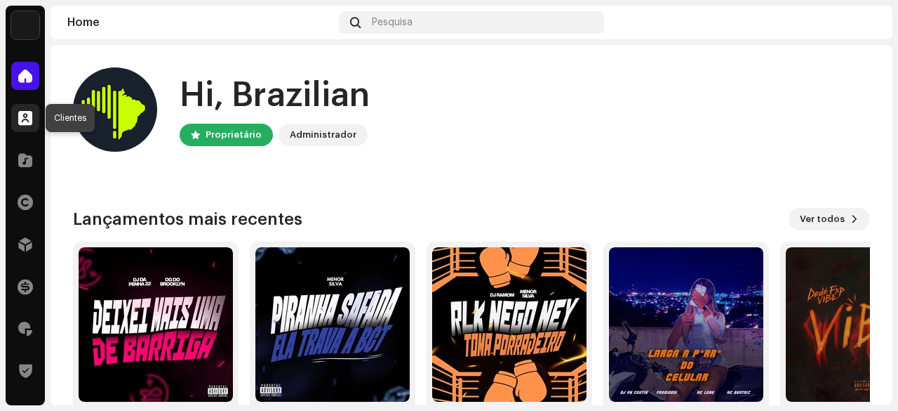
click at [18, 120] on div at bounding box center [25, 118] width 28 height 28
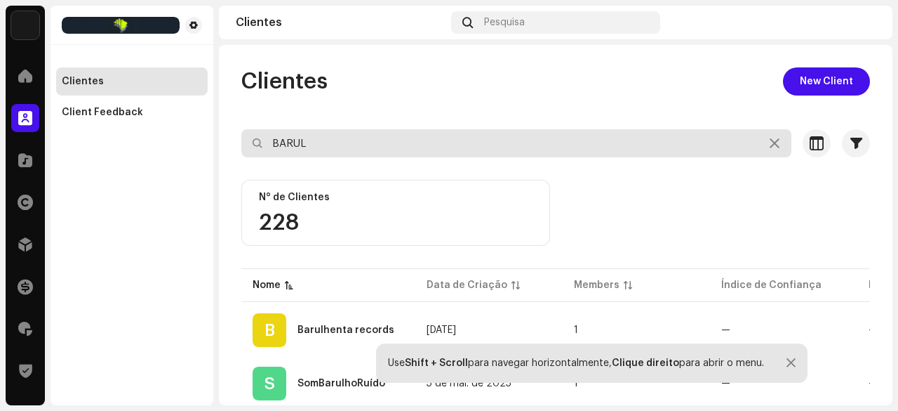
drag, startPoint x: 331, startPoint y: 144, endPoint x: 269, endPoint y: 143, distance: 62.5
click at [269, 143] on input "BARUL" at bounding box center [516, 143] width 550 height 28
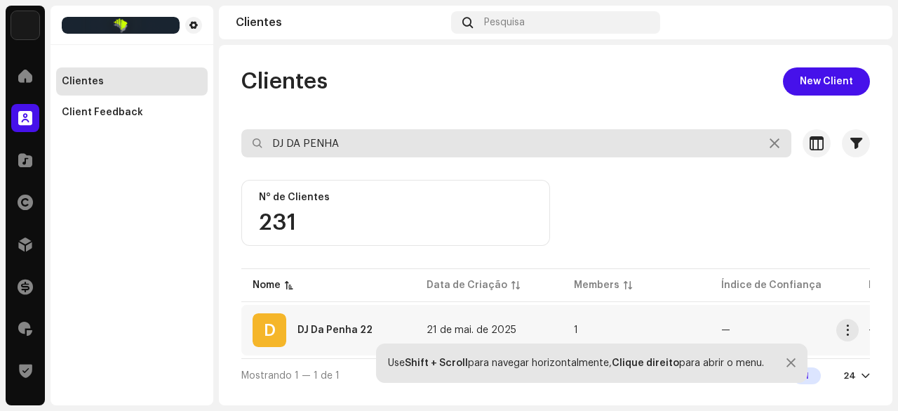
type input "DJ DA PENHA"
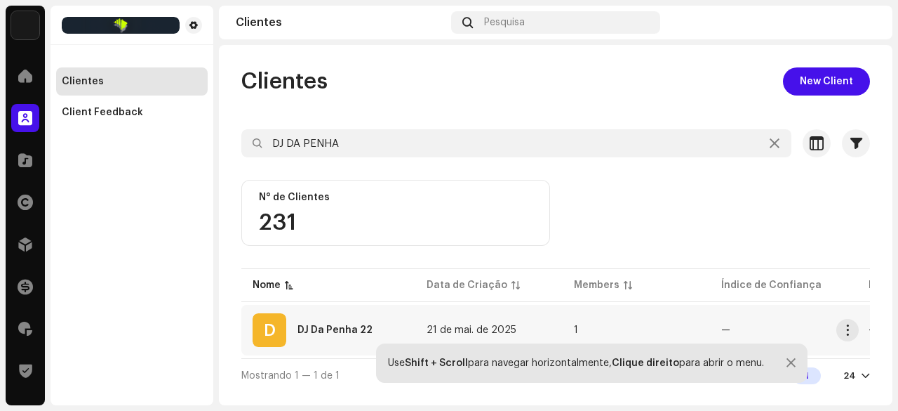
click at [361, 329] on div "DJ Da Penha 22" at bounding box center [335, 330] width 75 height 10
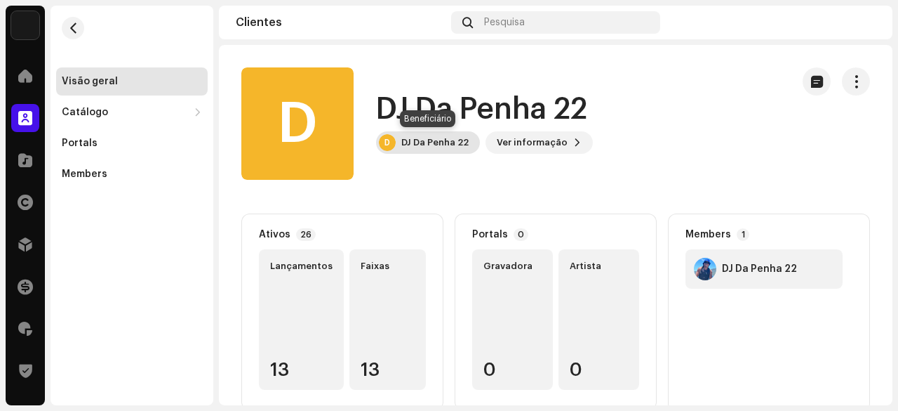
click at [441, 141] on div "DJ Da Penha 22" at bounding box center [434, 142] width 67 height 11
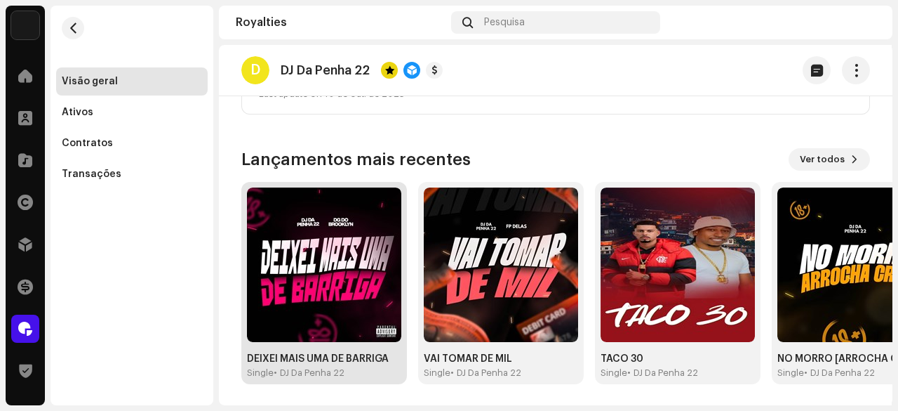
click at [349, 266] on img at bounding box center [324, 264] width 154 height 154
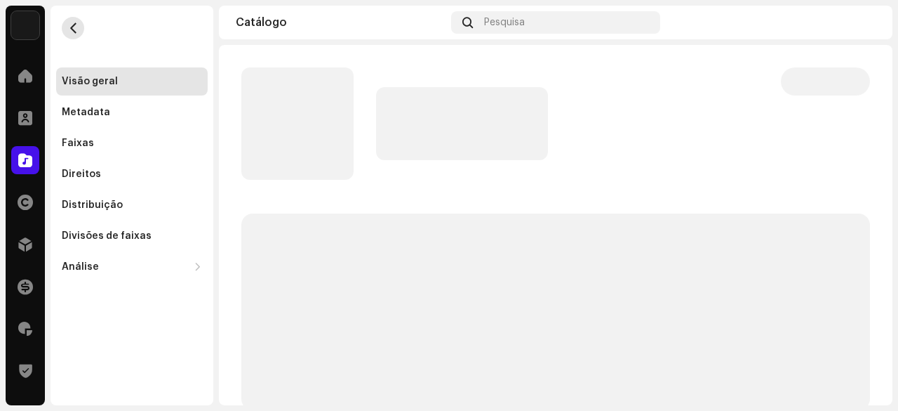
click at [79, 27] on button "button" at bounding box center [73, 28] width 22 height 22
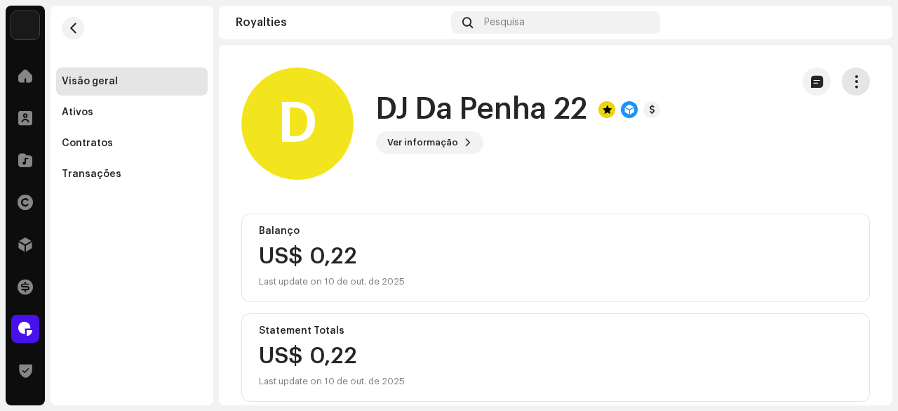
click at [855, 84] on button "button" at bounding box center [856, 81] width 28 height 28
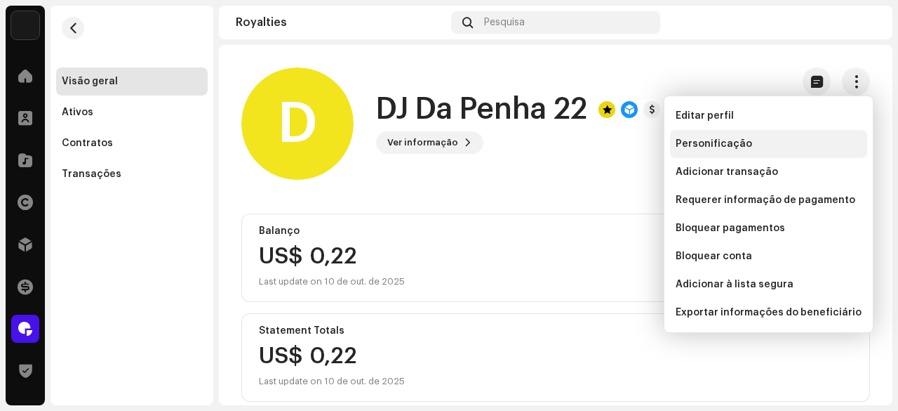
click at [733, 145] on span "Personificação" at bounding box center [714, 143] width 76 height 11
